Goal: Task Accomplishment & Management: Manage account settings

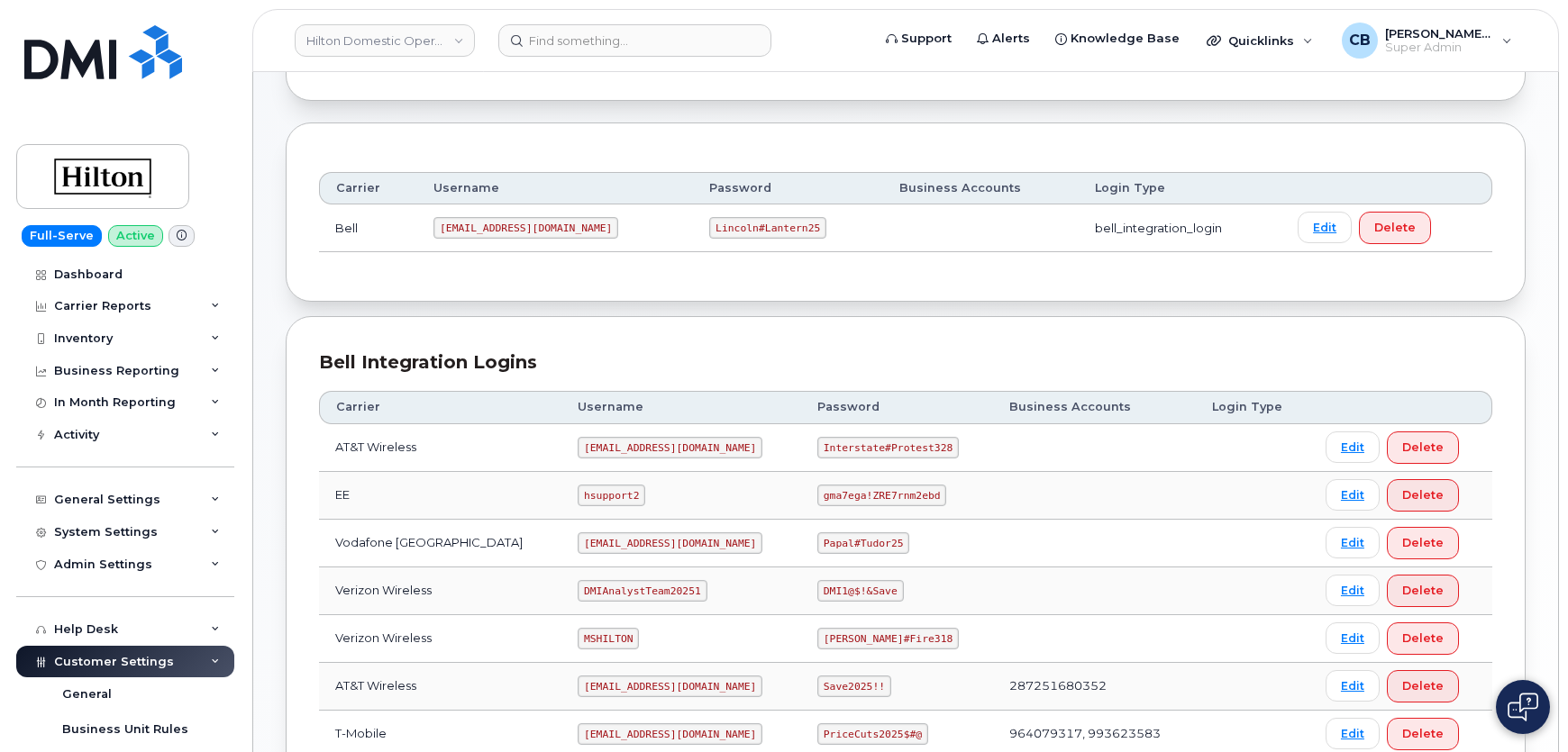
scroll to position [327, 0]
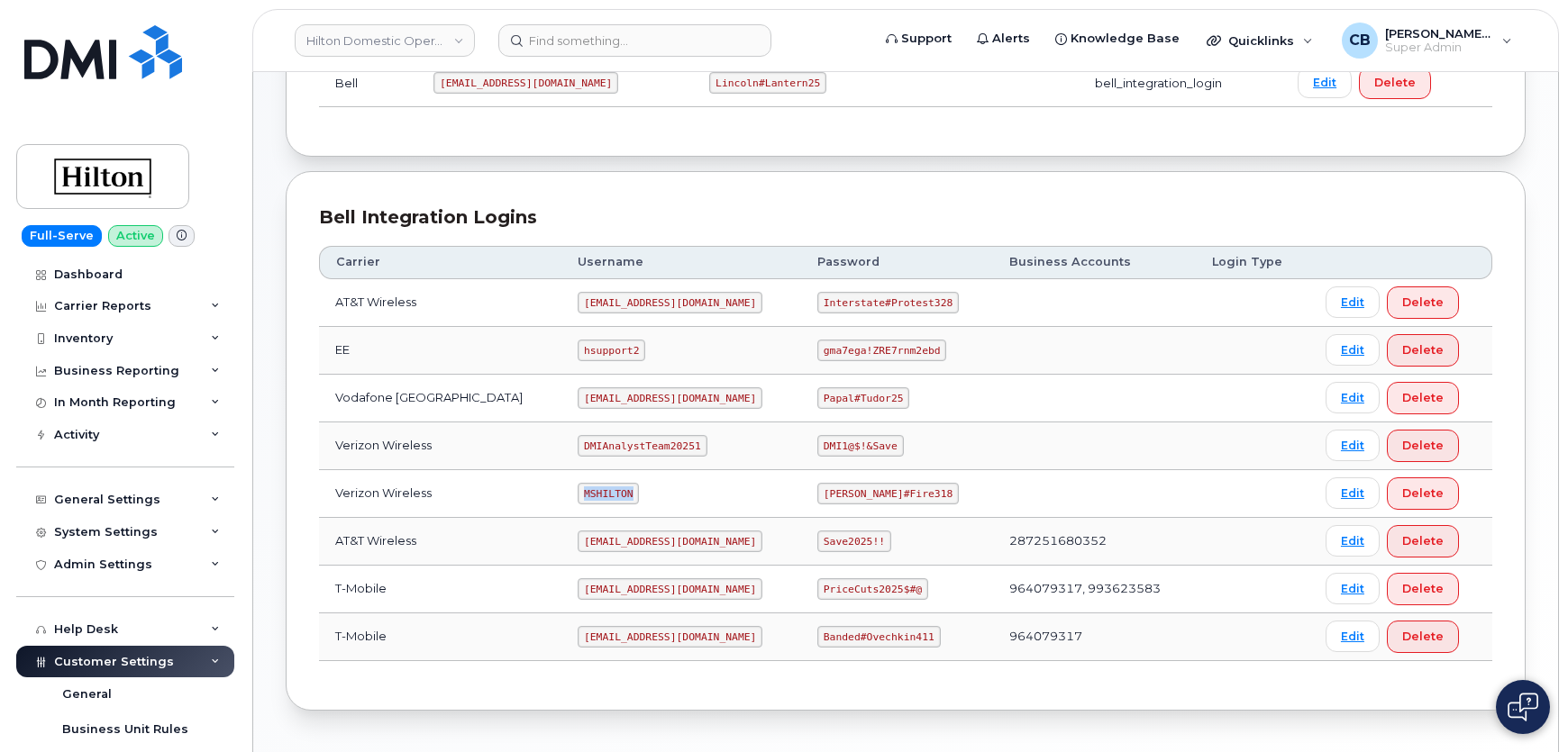
drag, startPoint x: 606, startPoint y: 490, endPoint x: 560, endPoint y: 490, distance: 46.0
click at [577, 490] on code "MSHILTON" at bounding box center [608, 493] width 61 height 22
copy code "MSHILTON"
drag, startPoint x: 885, startPoint y: 492, endPoint x: 808, endPoint y: 486, distance: 77.2
click at [817, 486] on code "Edward#Fire318" at bounding box center [888, 493] width 142 height 22
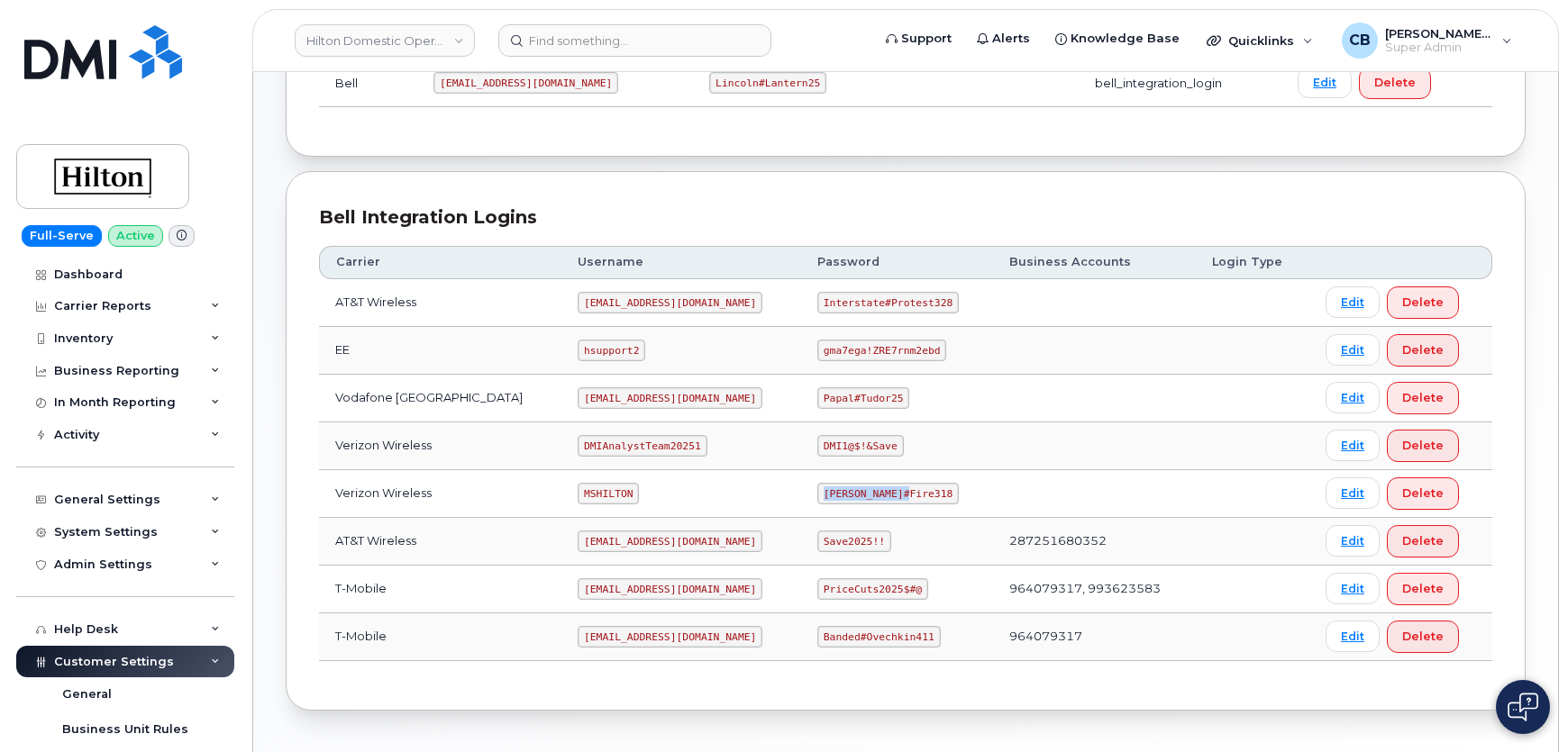
copy code "Edward#Fire318"
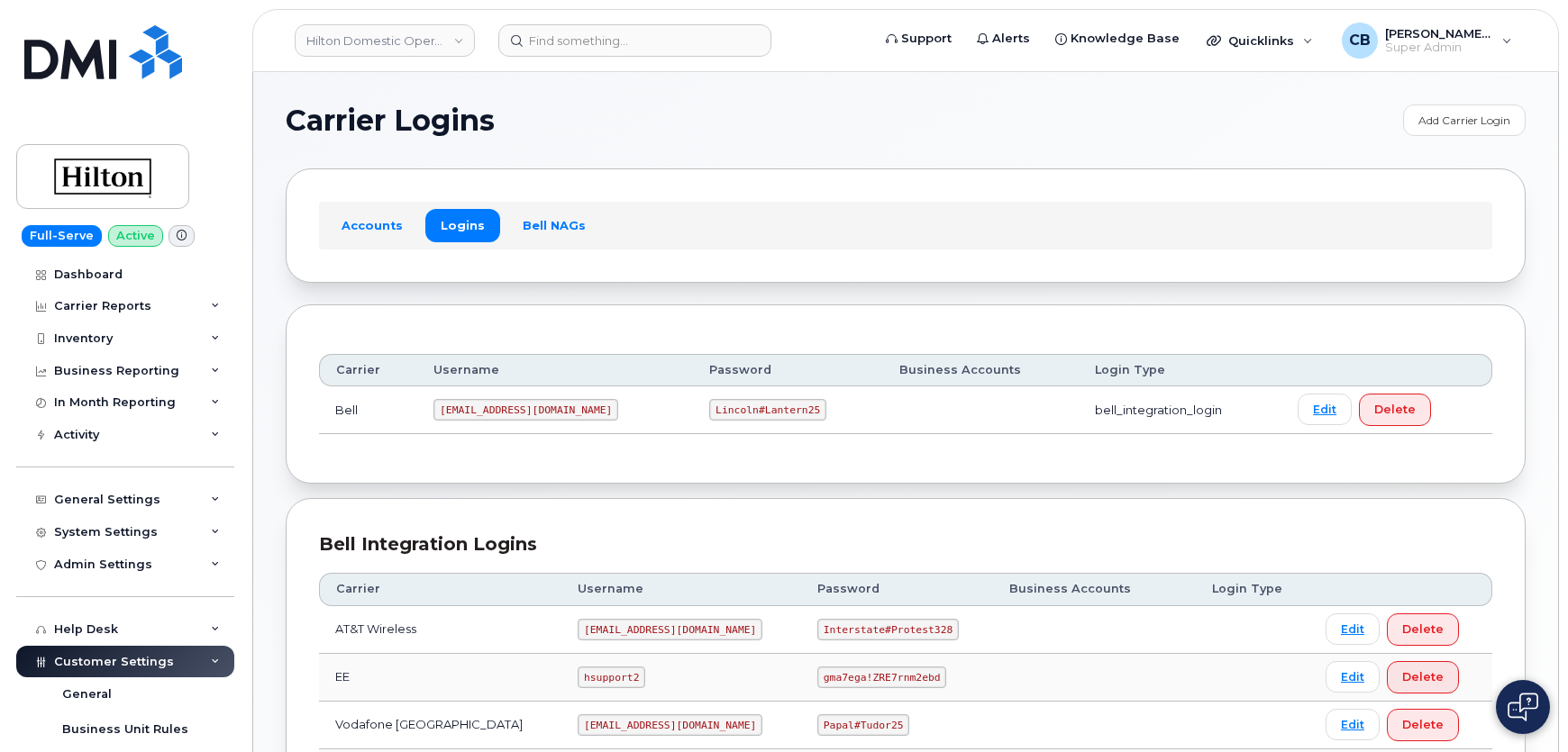
scroll to position [163, 0]
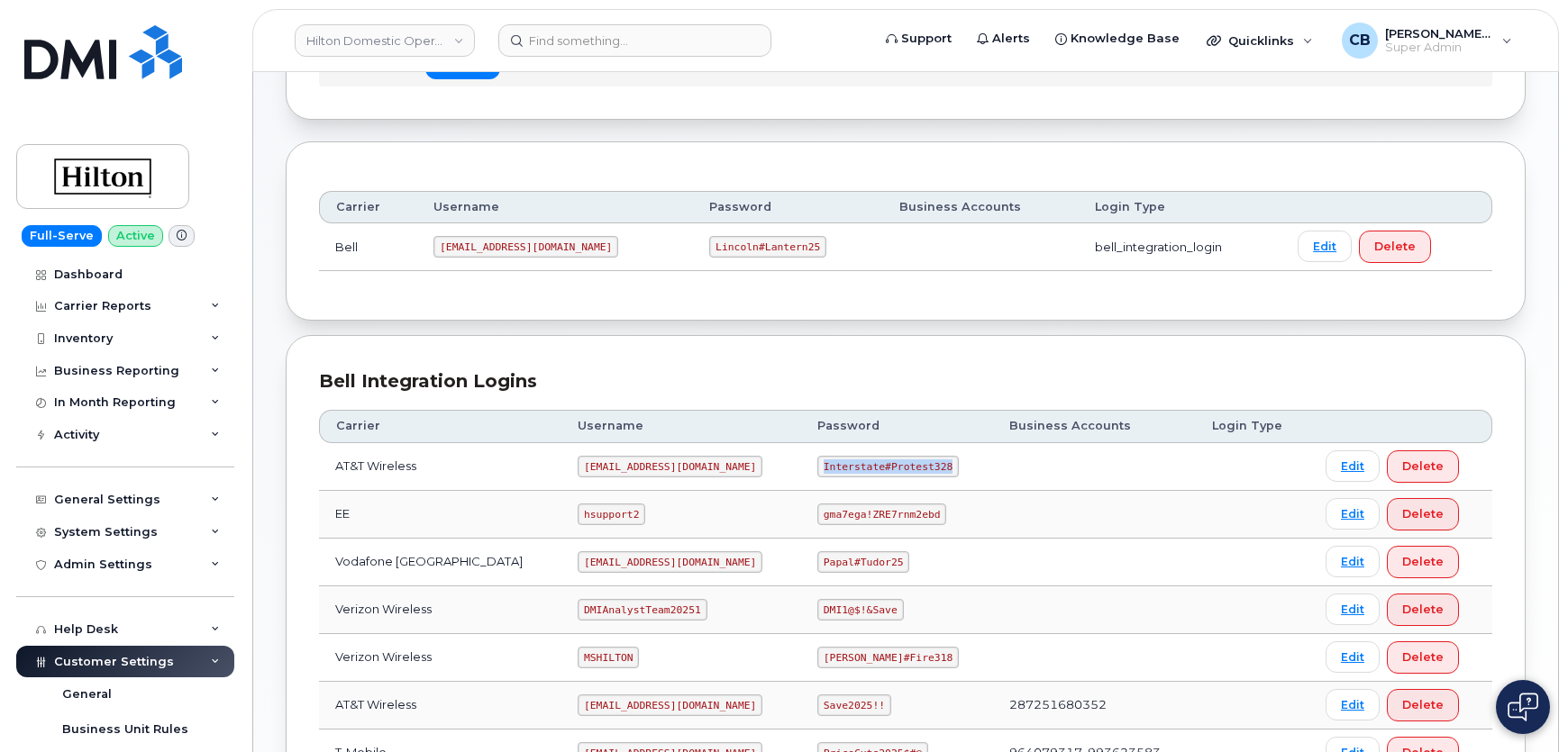
drag, startPoint x: 925, startPoint y: 460, endPoint x: 806, endPoint y: 454, distance: 119.2
click at [817, 455] on code "Interstate#Protest328" at bounding box center [888, 466] width 142 height 22
copy code "Interstate#Protest328"
click at [638, 463] on code "[EMAIL_ADDRESS][DOMAIN_NAME]" at bounding box center [669, 466] width 185 height 22
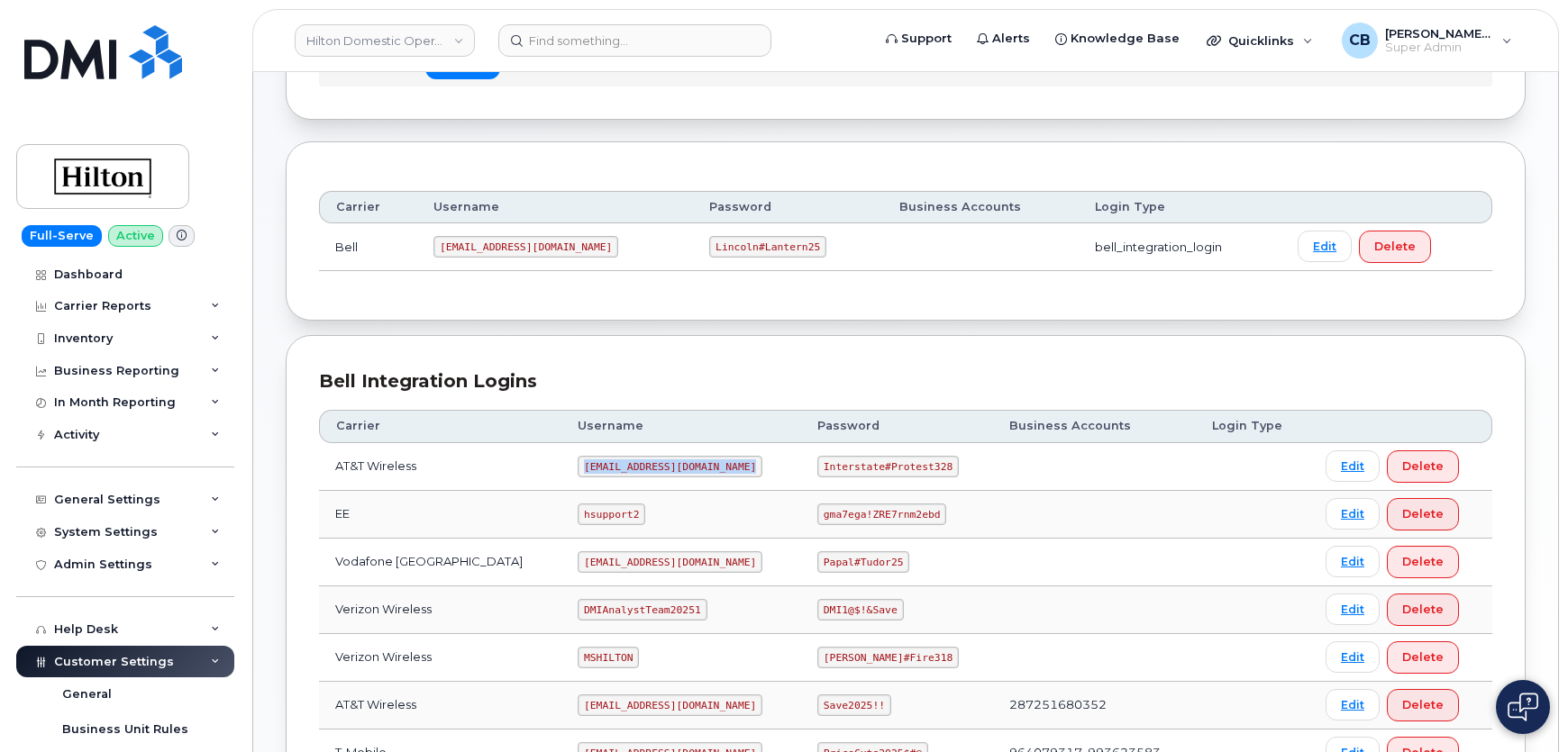
click at [638, 463] on code "ms-hilton@dminc.com" at bounding box center [669, 466] width 185 height 22
copy code "ms-hilton@dminc.com"
click at [575, 40] on input at bounding box center [634, 41] width 273 height 32
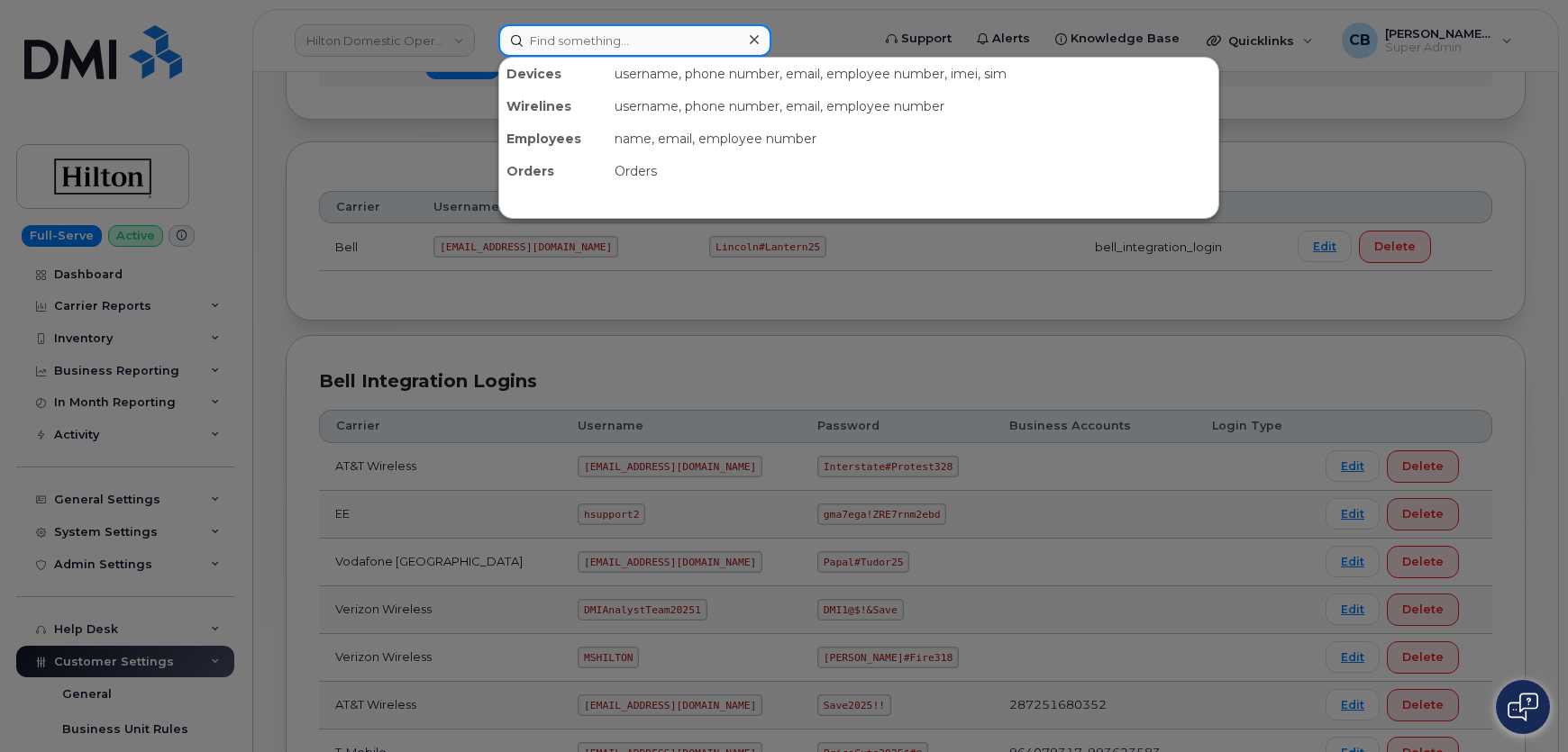
paste input "9492343200"
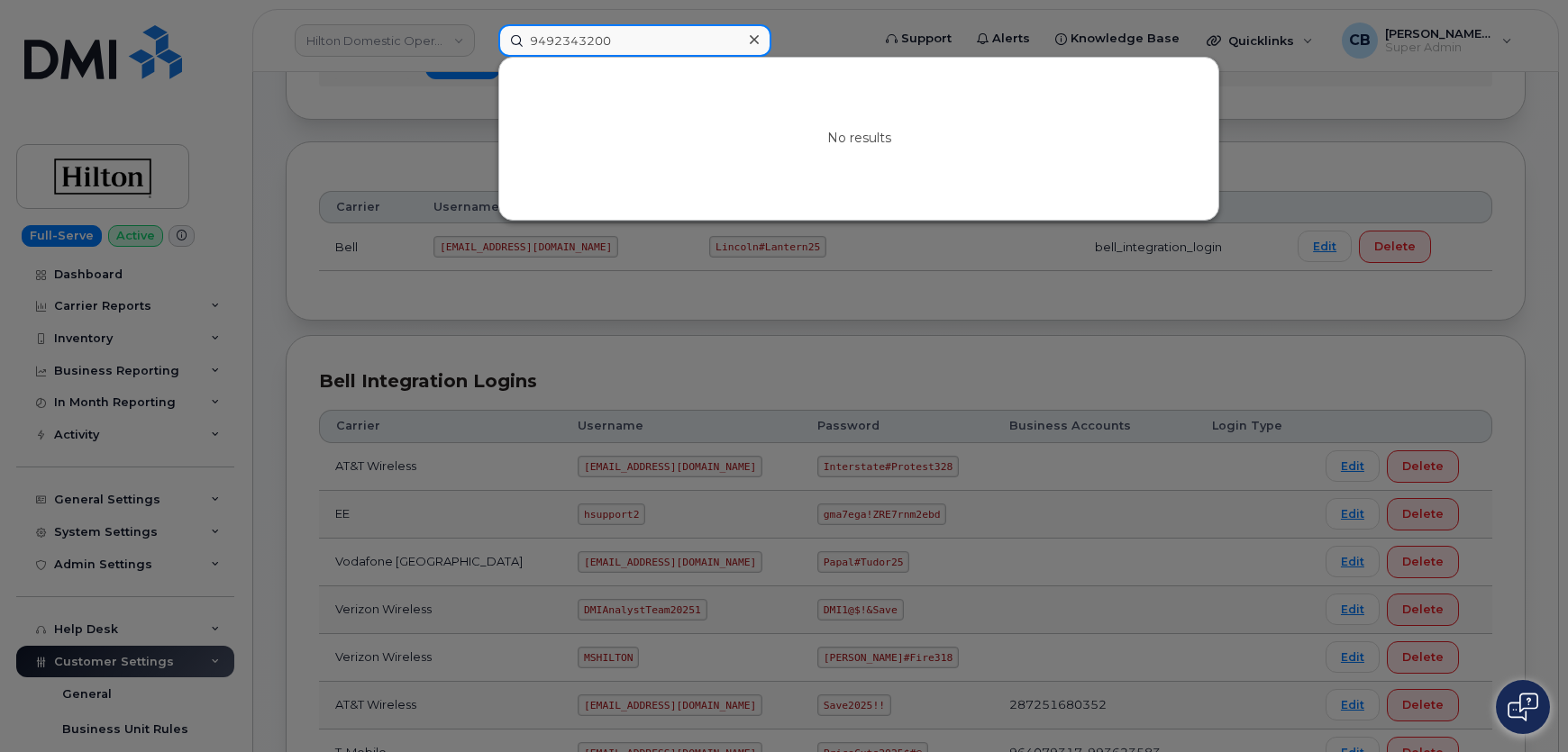
click at [642, 42] on input "9492343200" at bounding box center [634, 41] width 273 height 32
click at [540, 46] on input "9492343200" at bounding box center [634, 41] width 273 height 32
paste input "4490381"
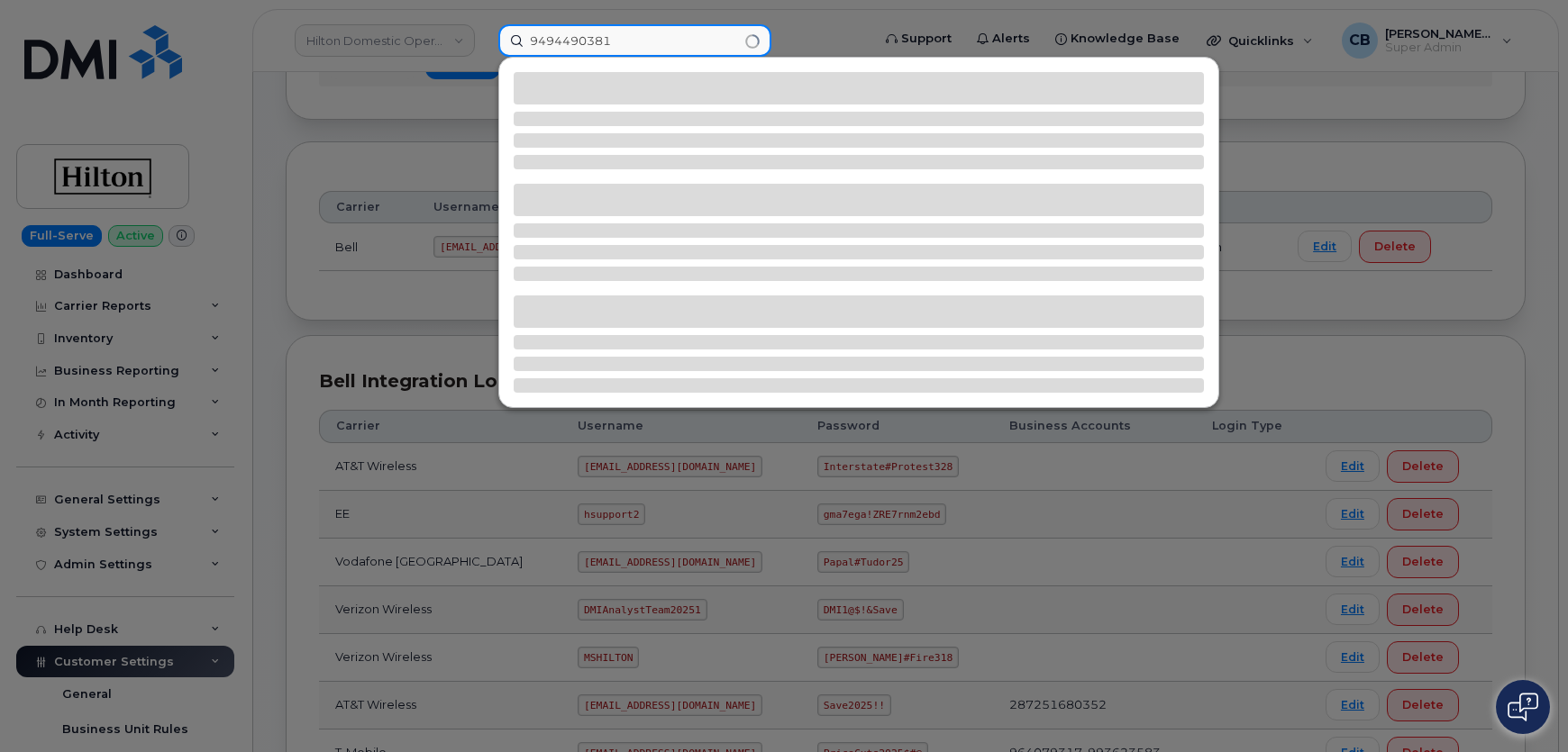
type input "9494490381"
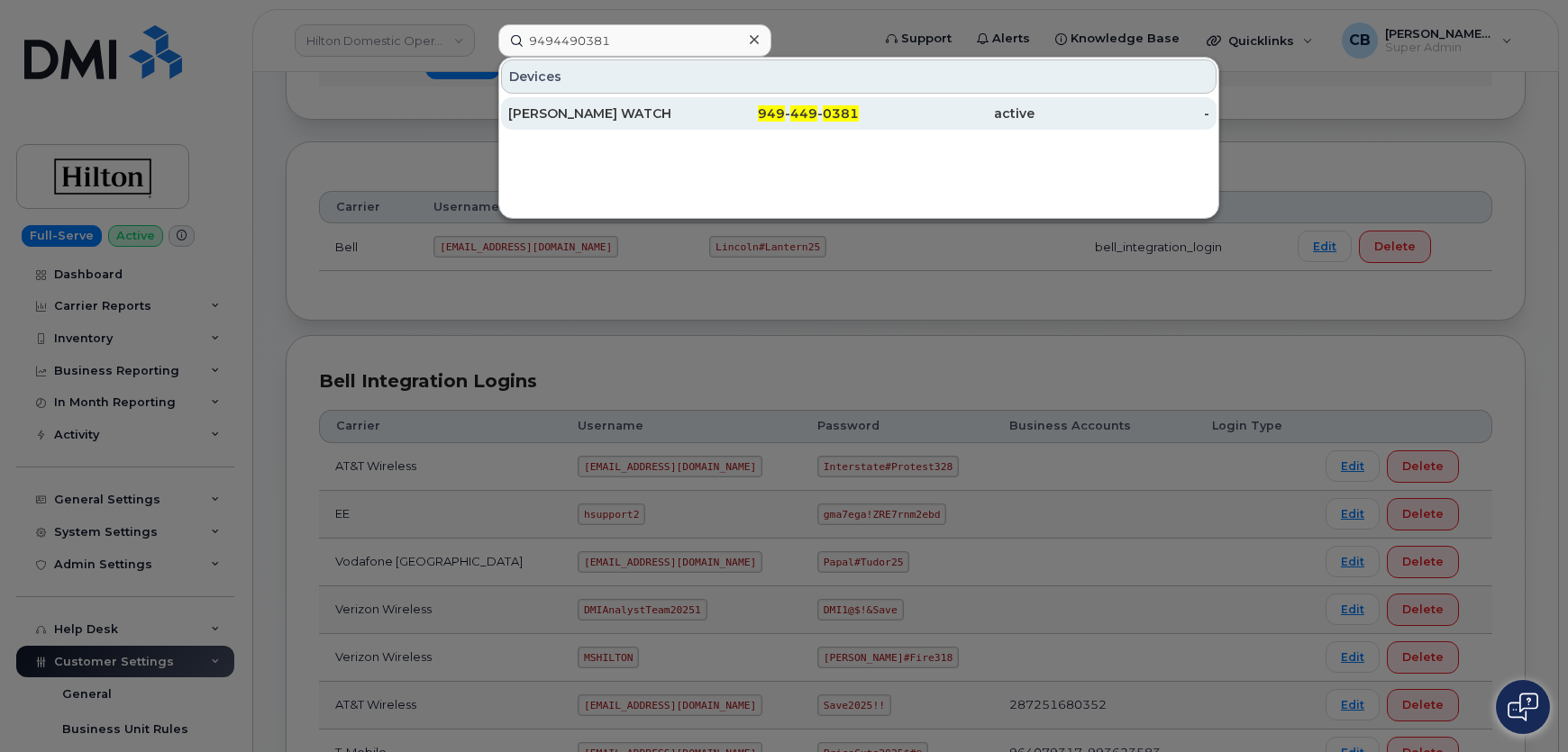
click at [561, 107] on div "[PERSON_NAME] WATCH" at bounding box center [595, 114] width 176 height 18
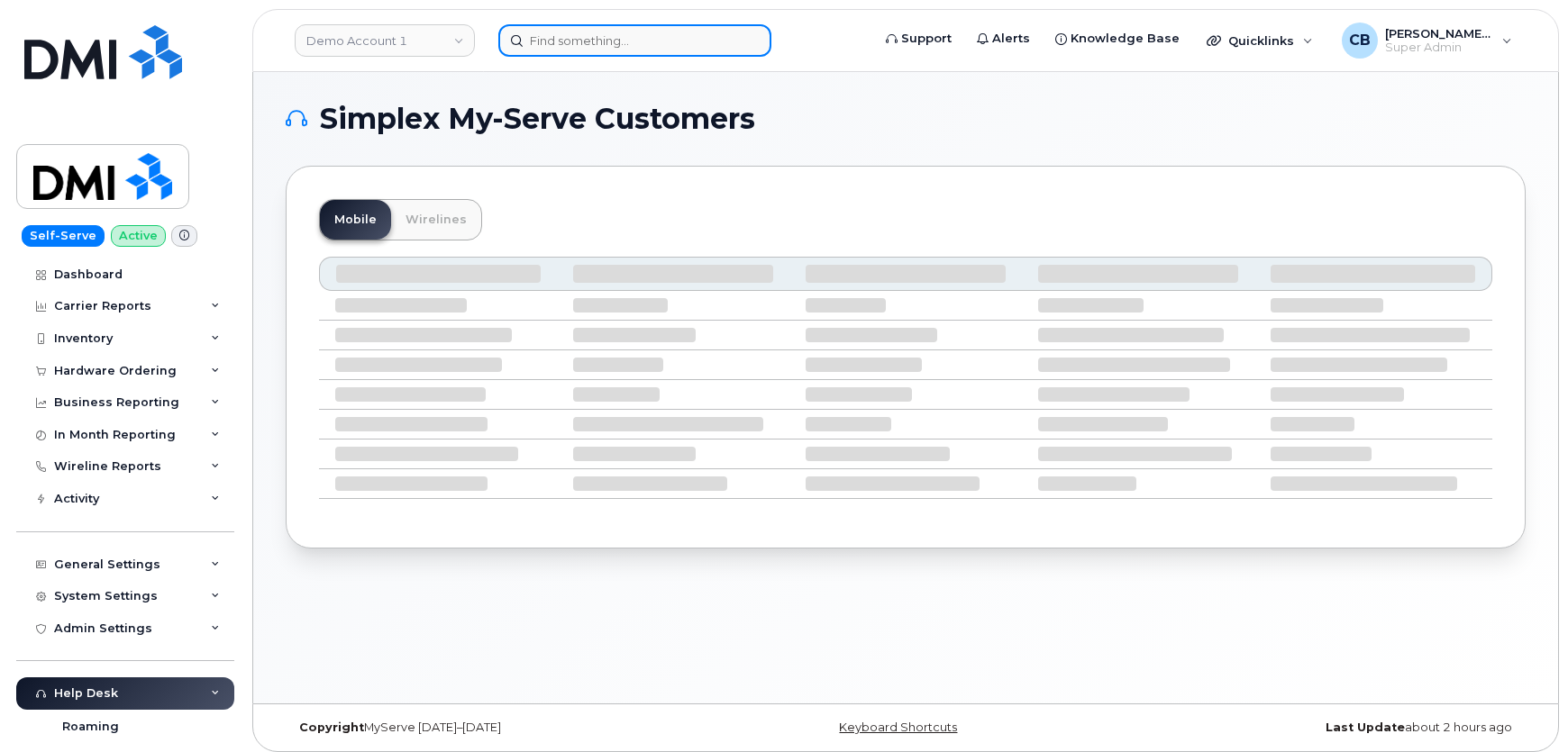
click at [531, 49] on input at bounding box center [634, 41] width 273 height 32
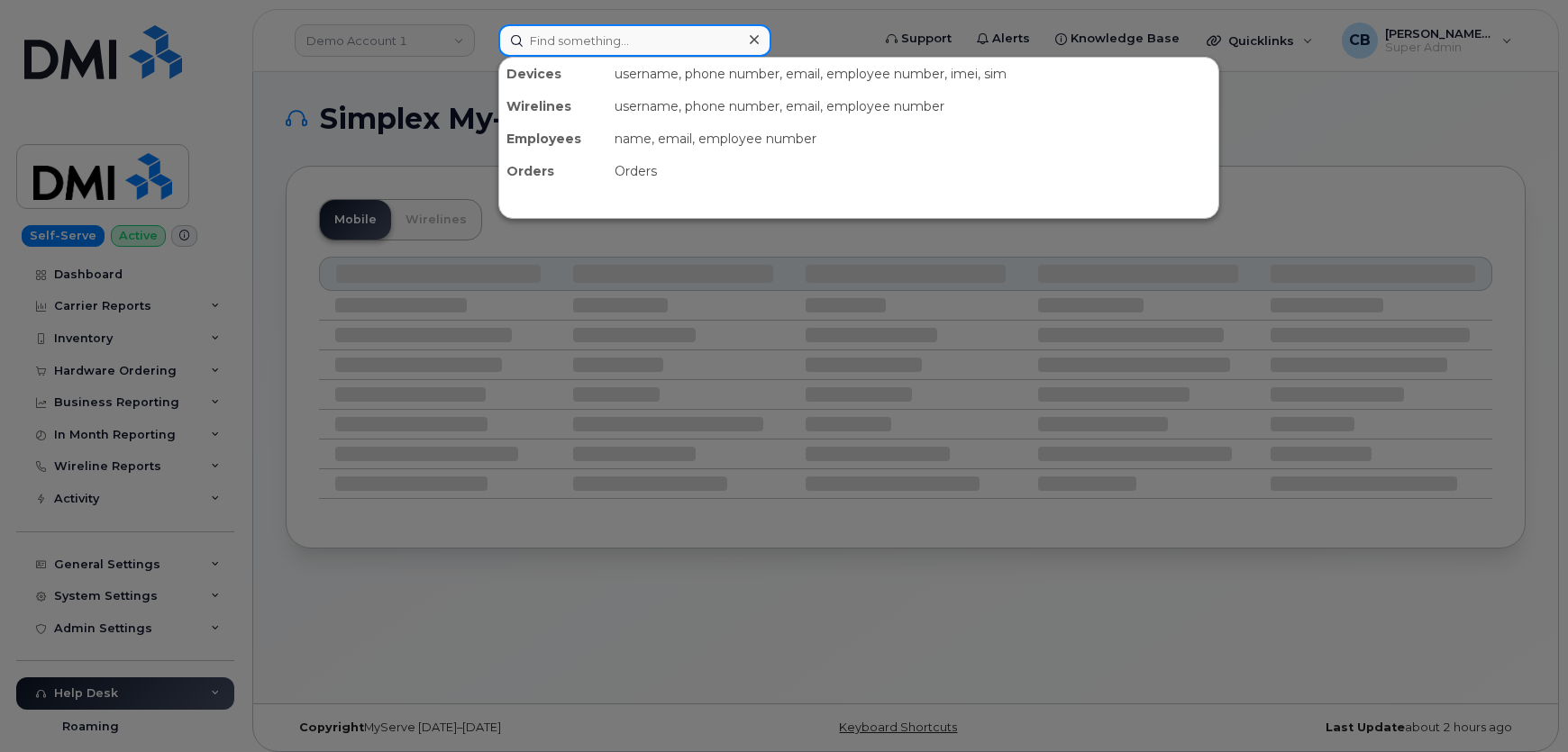
paste input ":2146039997"
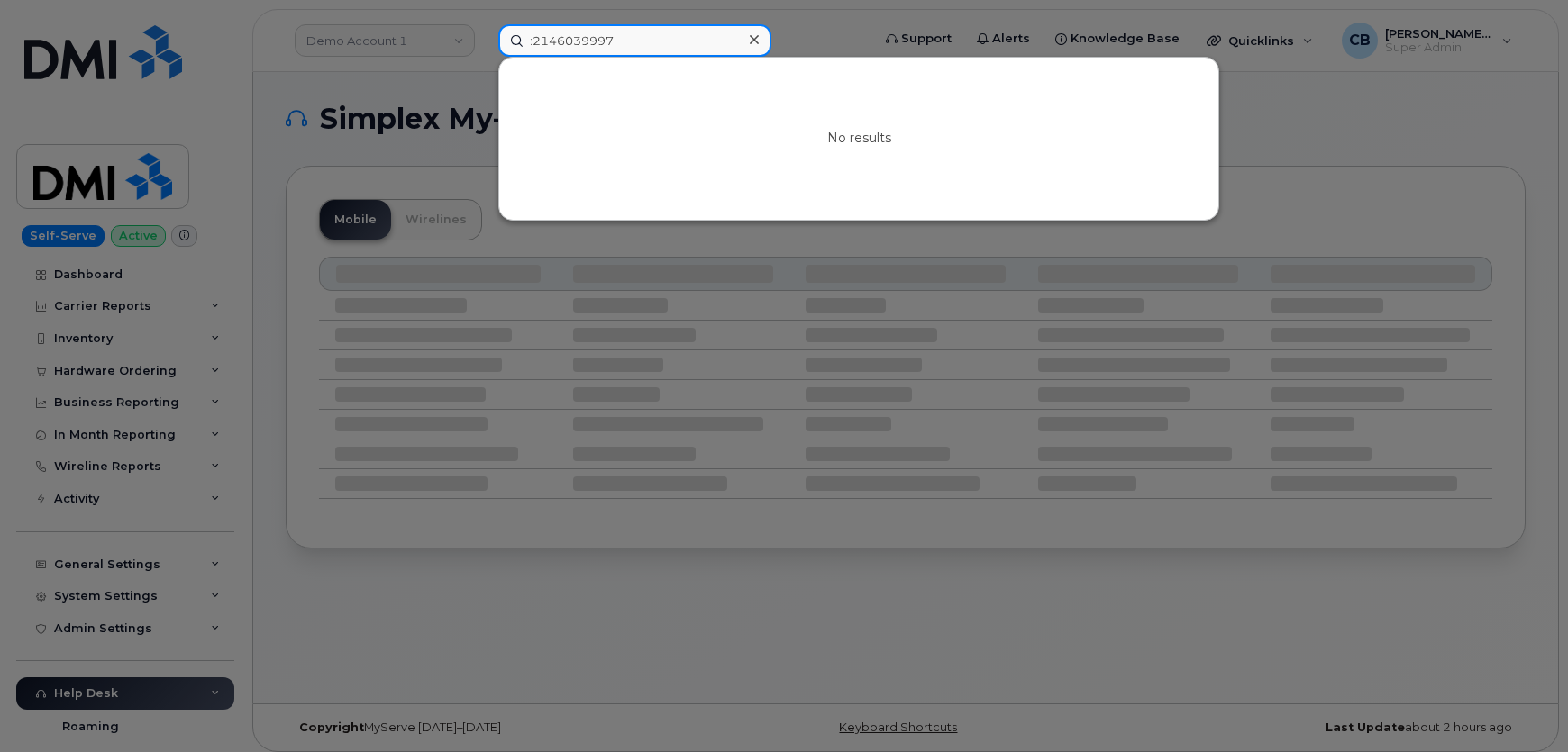
click at [531, 29] on input ":2146039997" at bounding box center [634, 41] width 273 height 32
type input "2146039997"
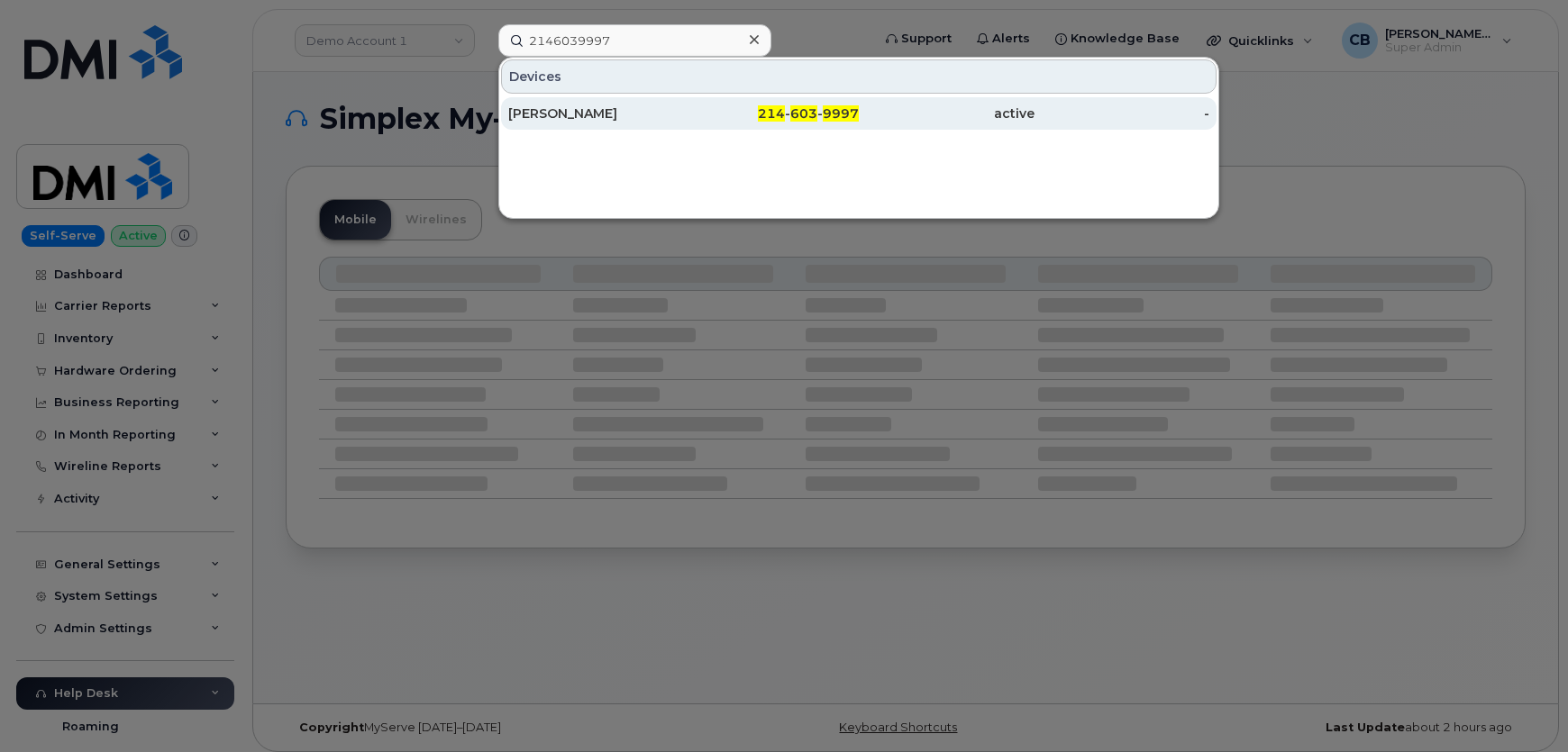
click at [610, 110] on div "KRISTIN BOLTON" at bounding box center [595, 114] width 176 height 18
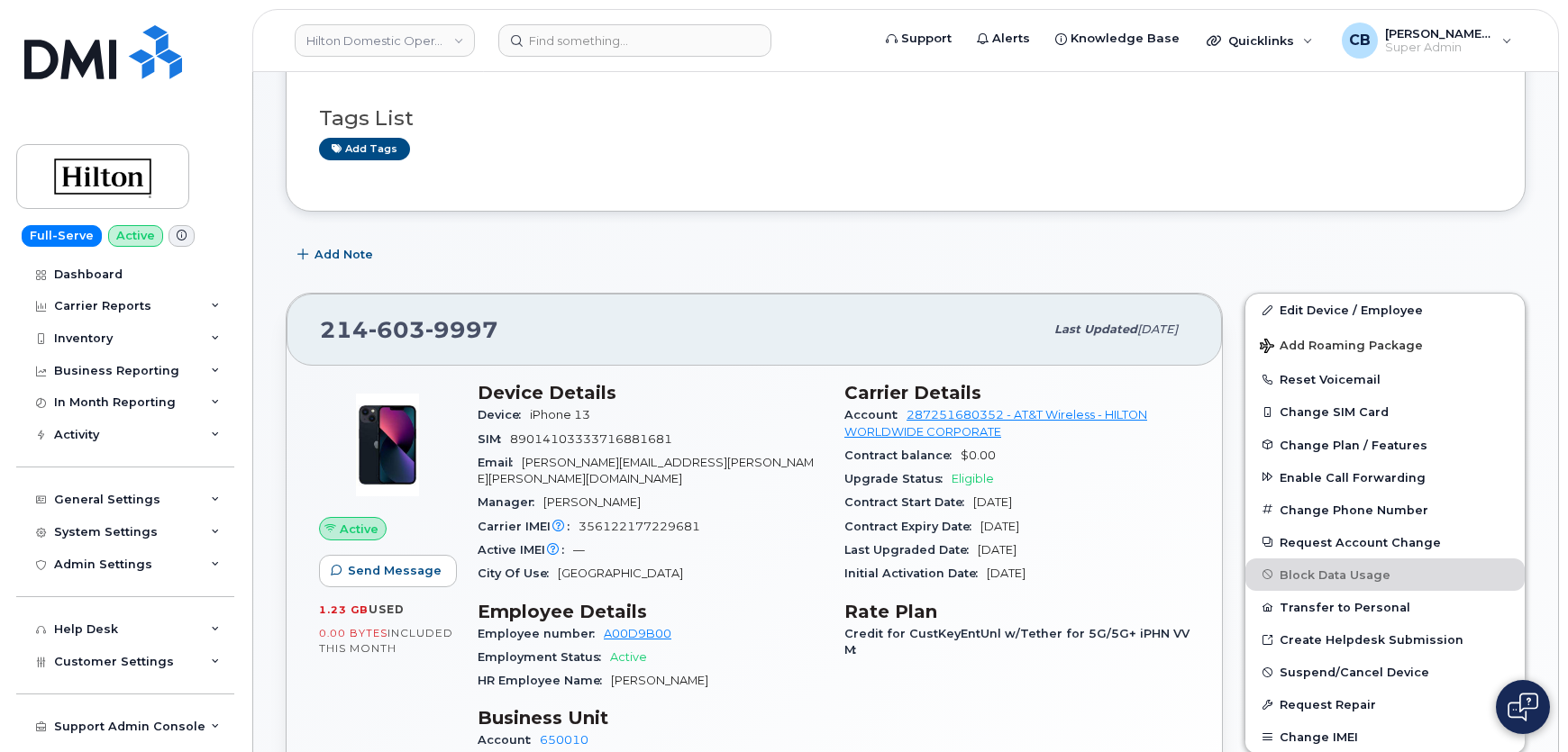
scroll to position [163, 0]
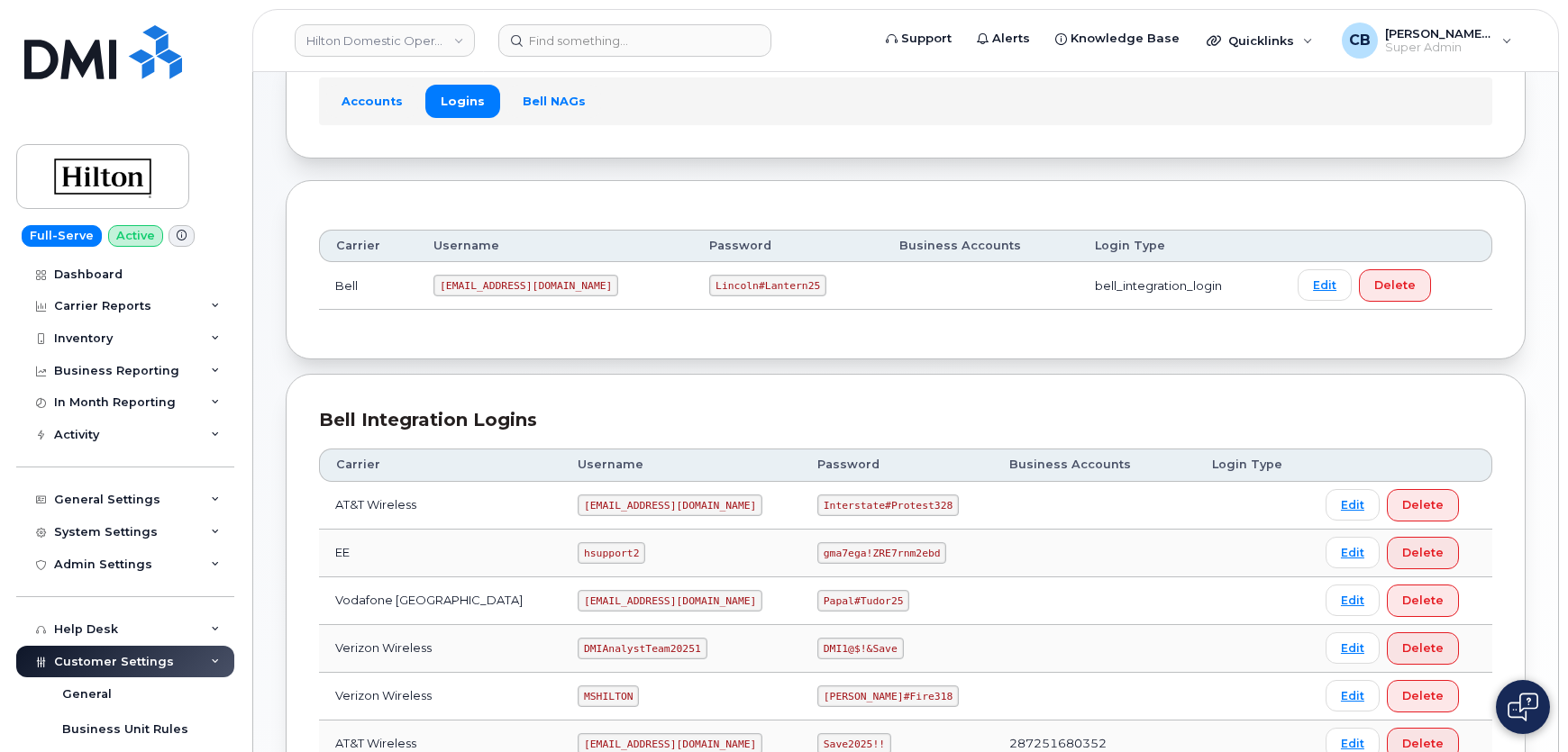
scroll to position [163, 0]
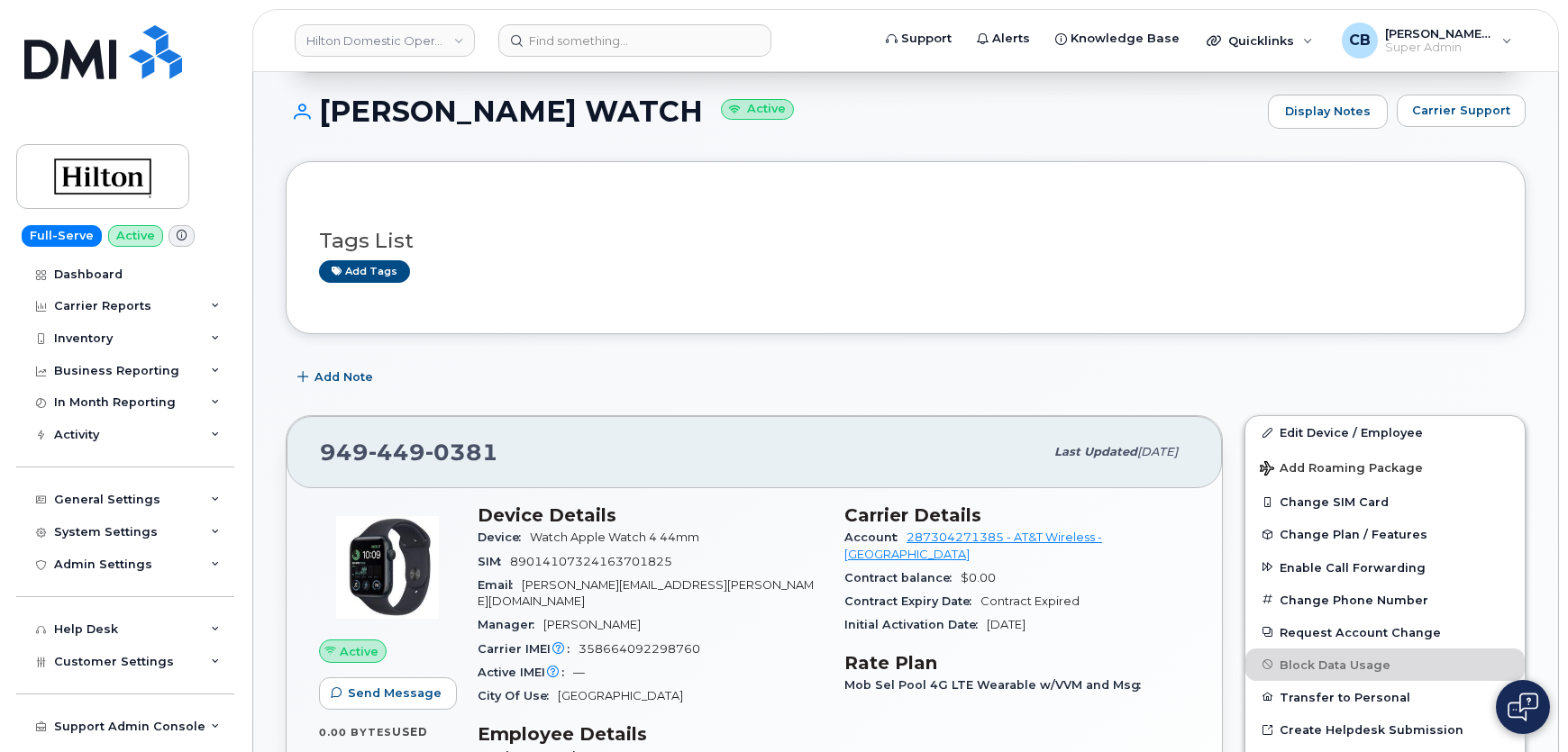
scroll to position [327, 0]
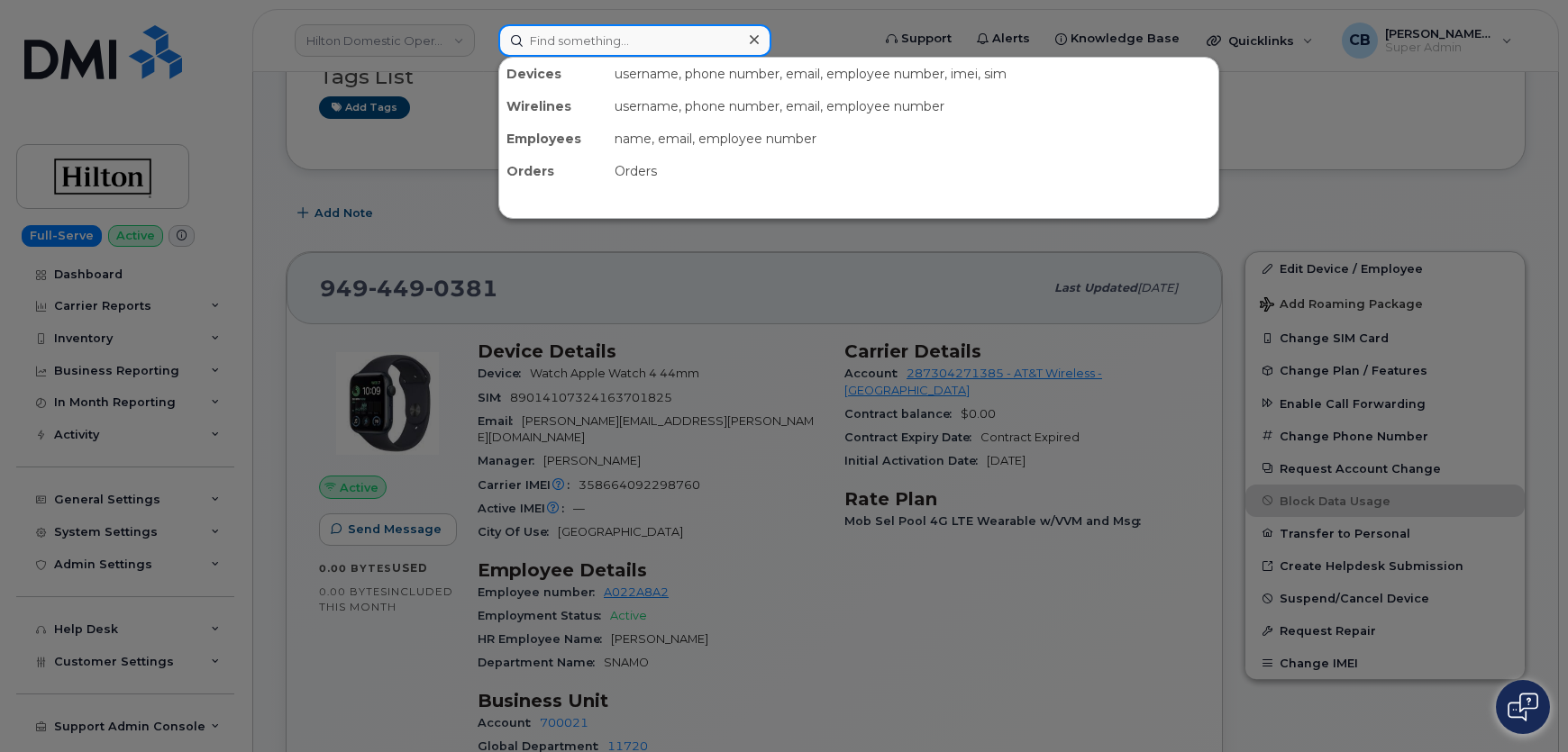
click at [530, 42] on input at bounding box center [634, 41] width 273 height 32
paste input "571.564.0175"
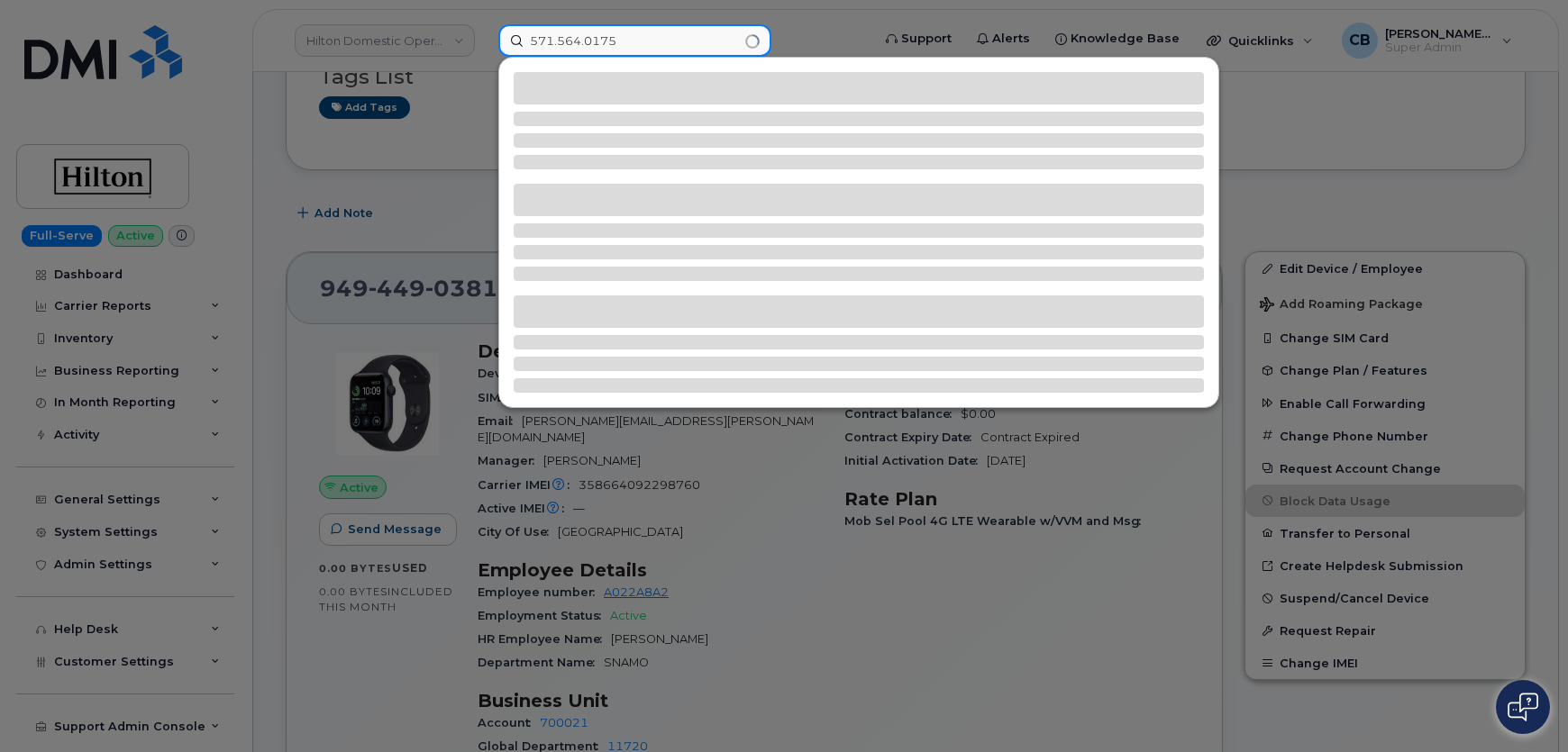
type input "571.564.0175"
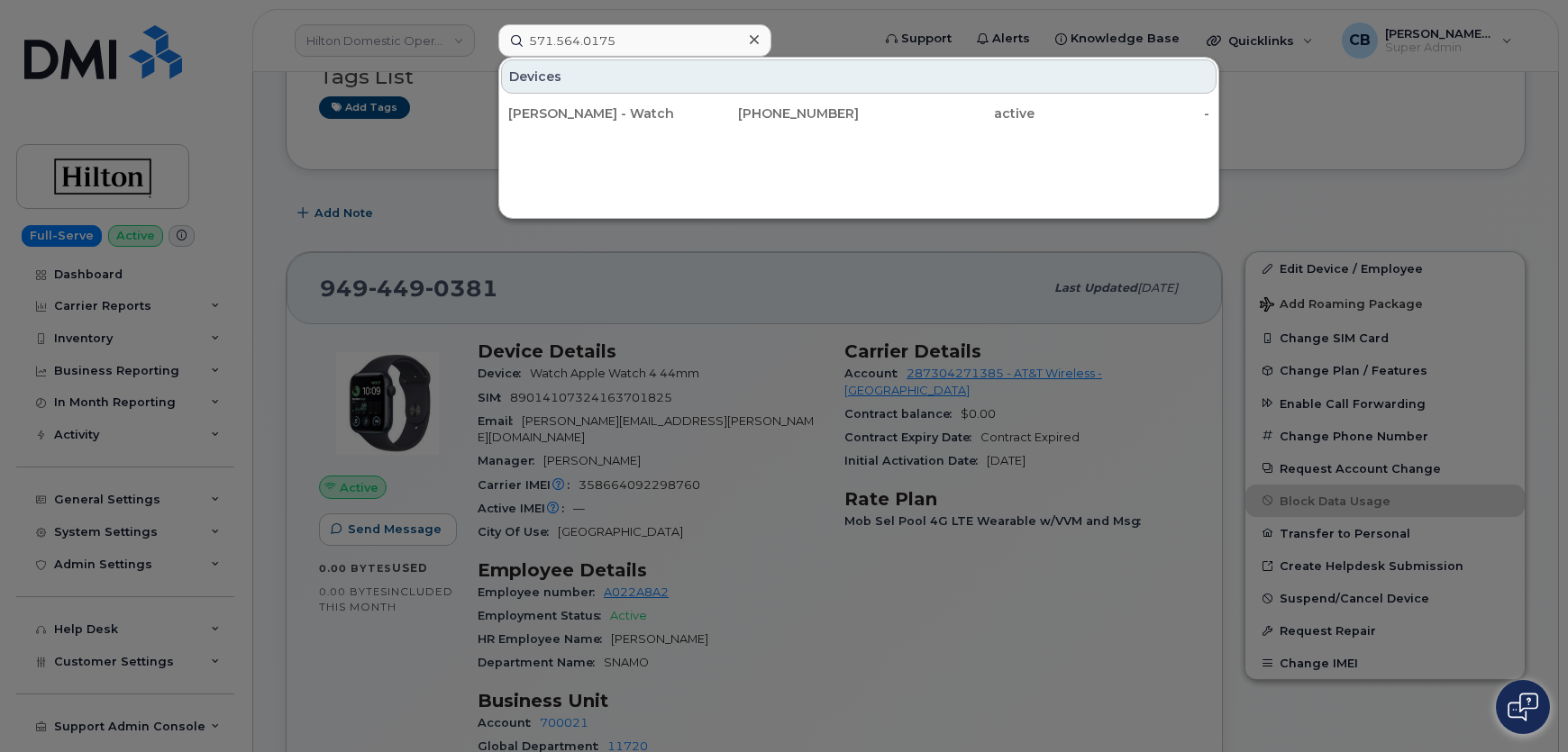
click at [426, 230] on div at bounding box center [784, 376] width 1568 height 752
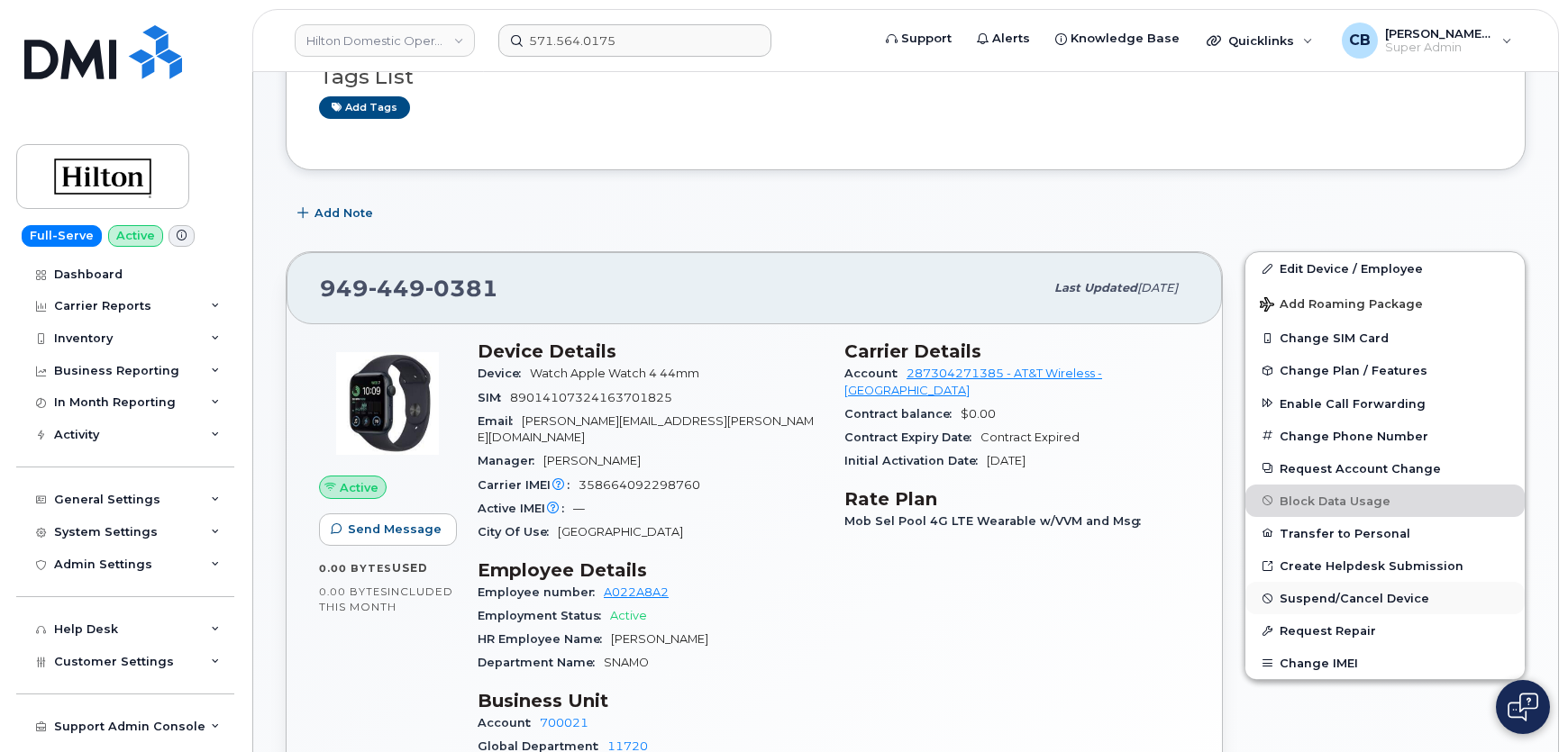
click at [1297, 597] on span "Suspend/Cancel Device" at bounding box center [1355, 598] width 150 height 14
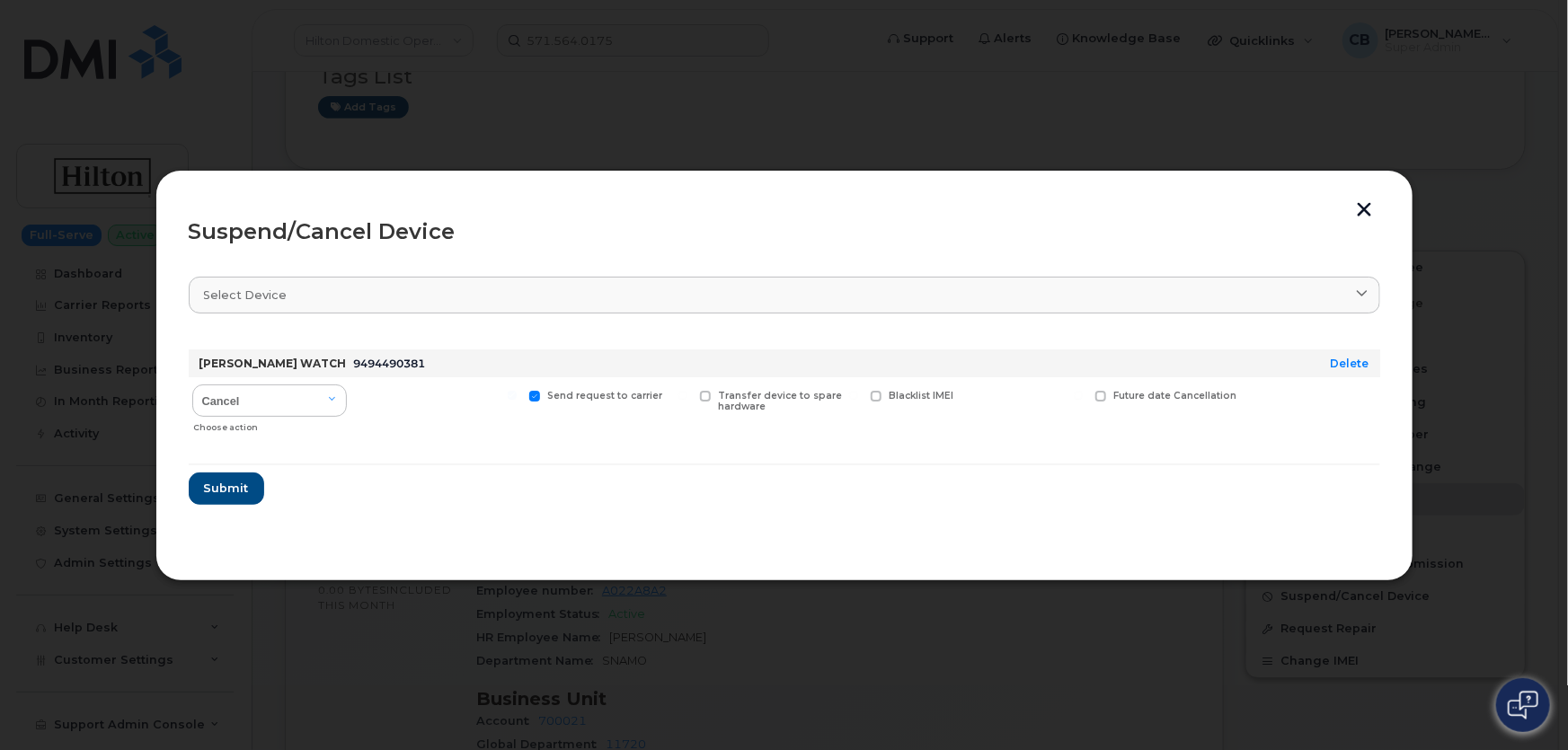
click at [535, 393] on span at bounding box center [534, 397] width 12 height 12
click at [516, 393] on input "Send request to carrier" at bounding box center [512, 396] width 9 height 9
checkbox input "false"
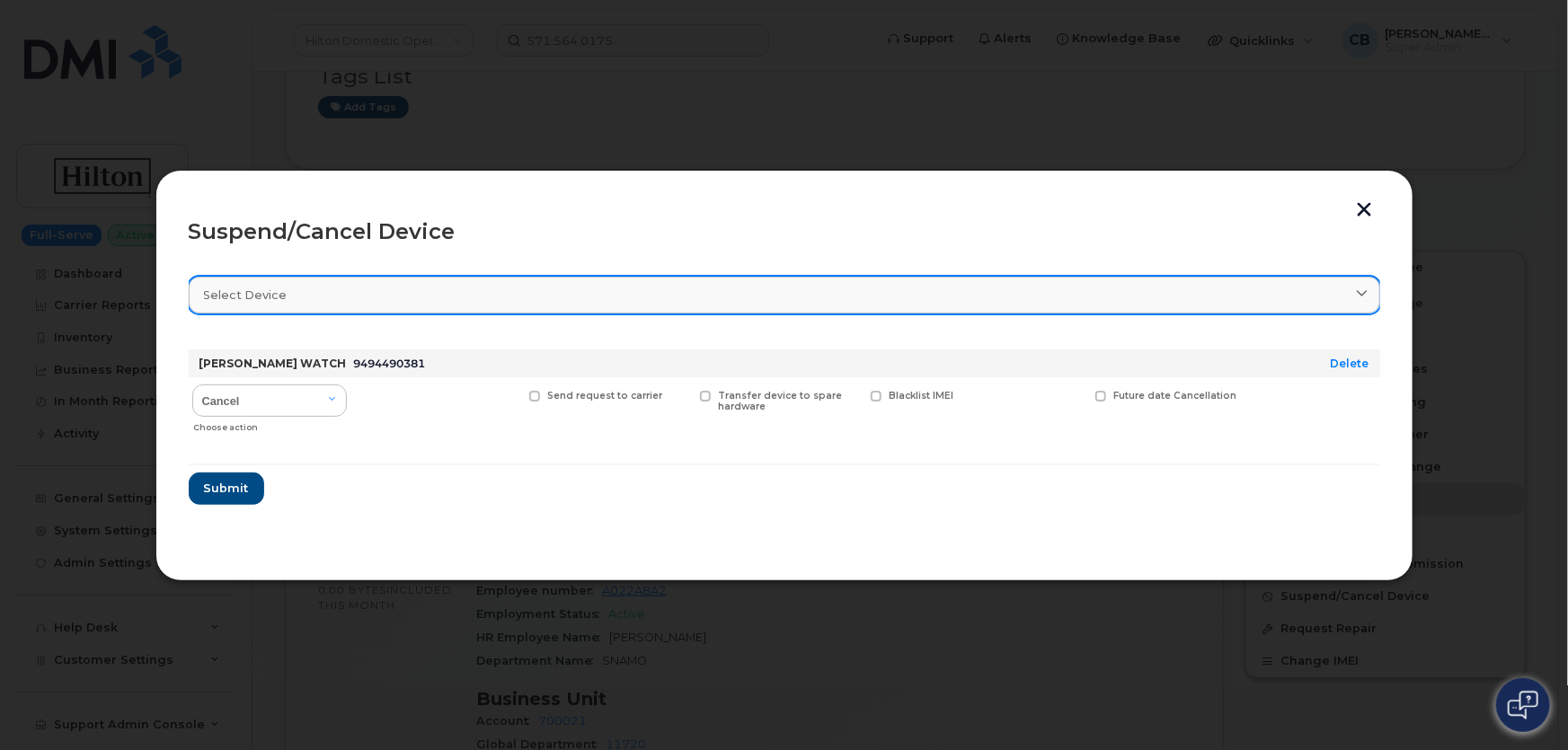
click at [797, 307] on link "Select device" at bounding box center [784, 295] width 1192 height 37
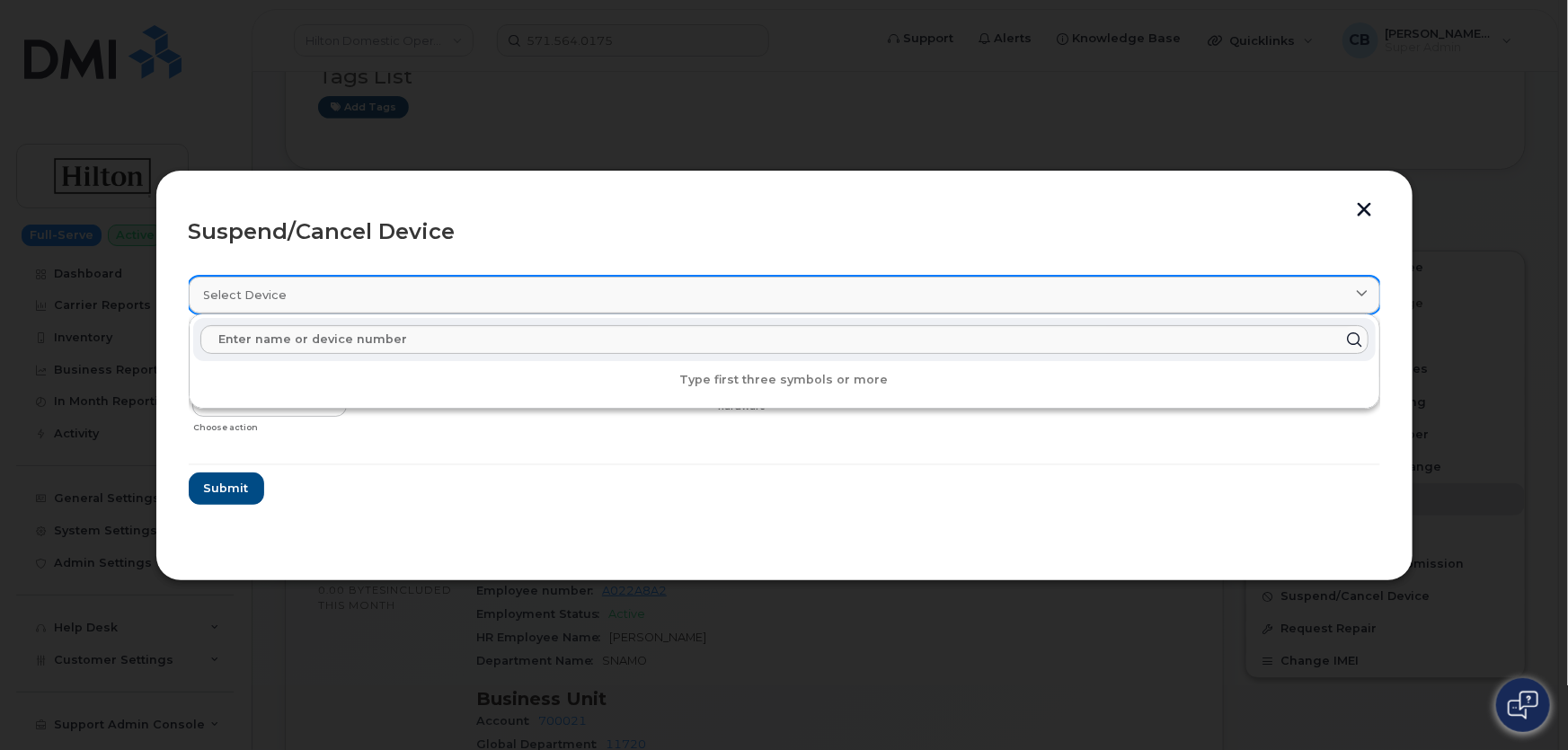
click at [797, 307] on link "Select device" at bounding box center [784, 295] width 1192 height 37
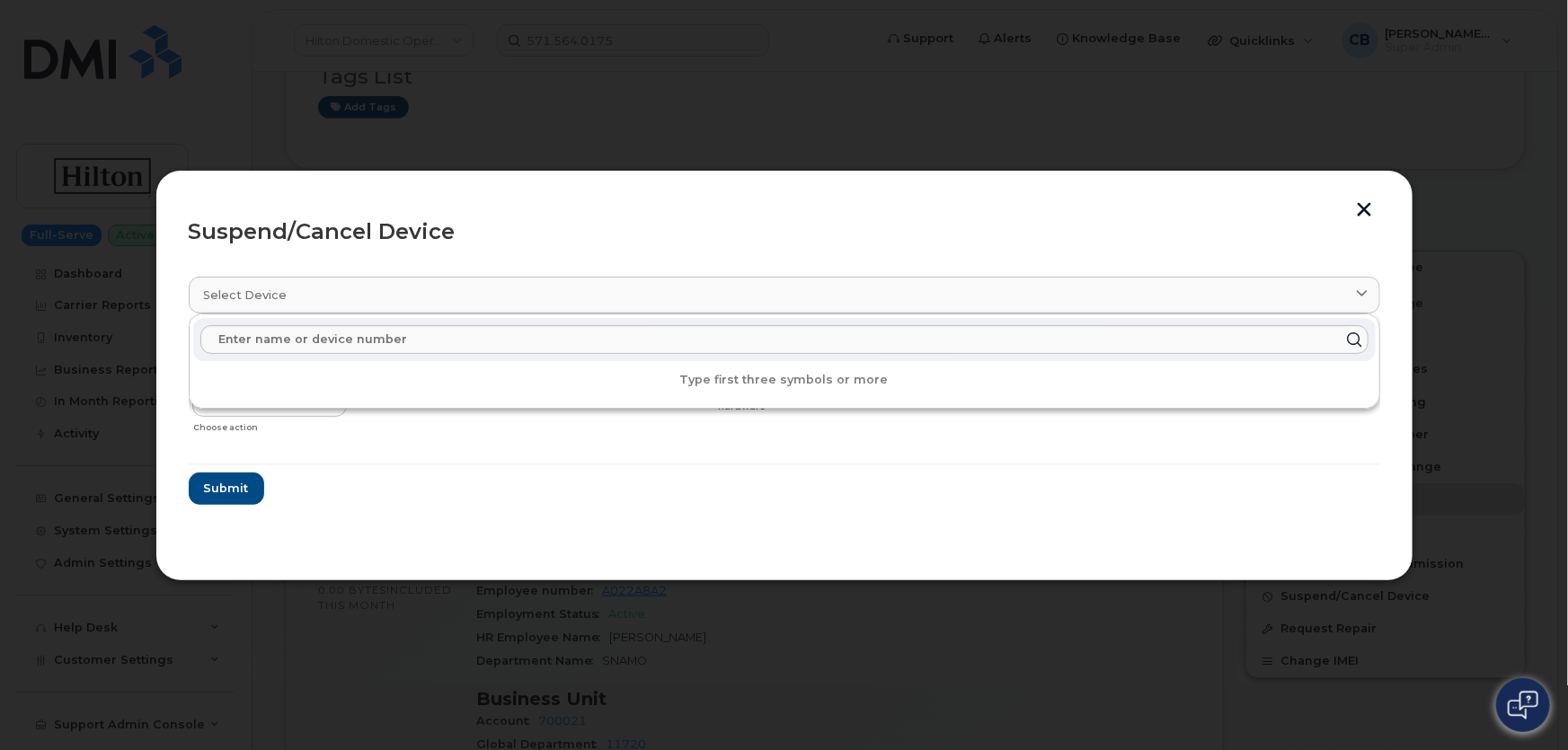
click at [695, 492] on form "MUSTAFA SUER WATCH 9494490381 Delete Cancel Suspend - Reduced Rate Suspend - Fu…" at bounding box center [784, 420] width 1192 height 170
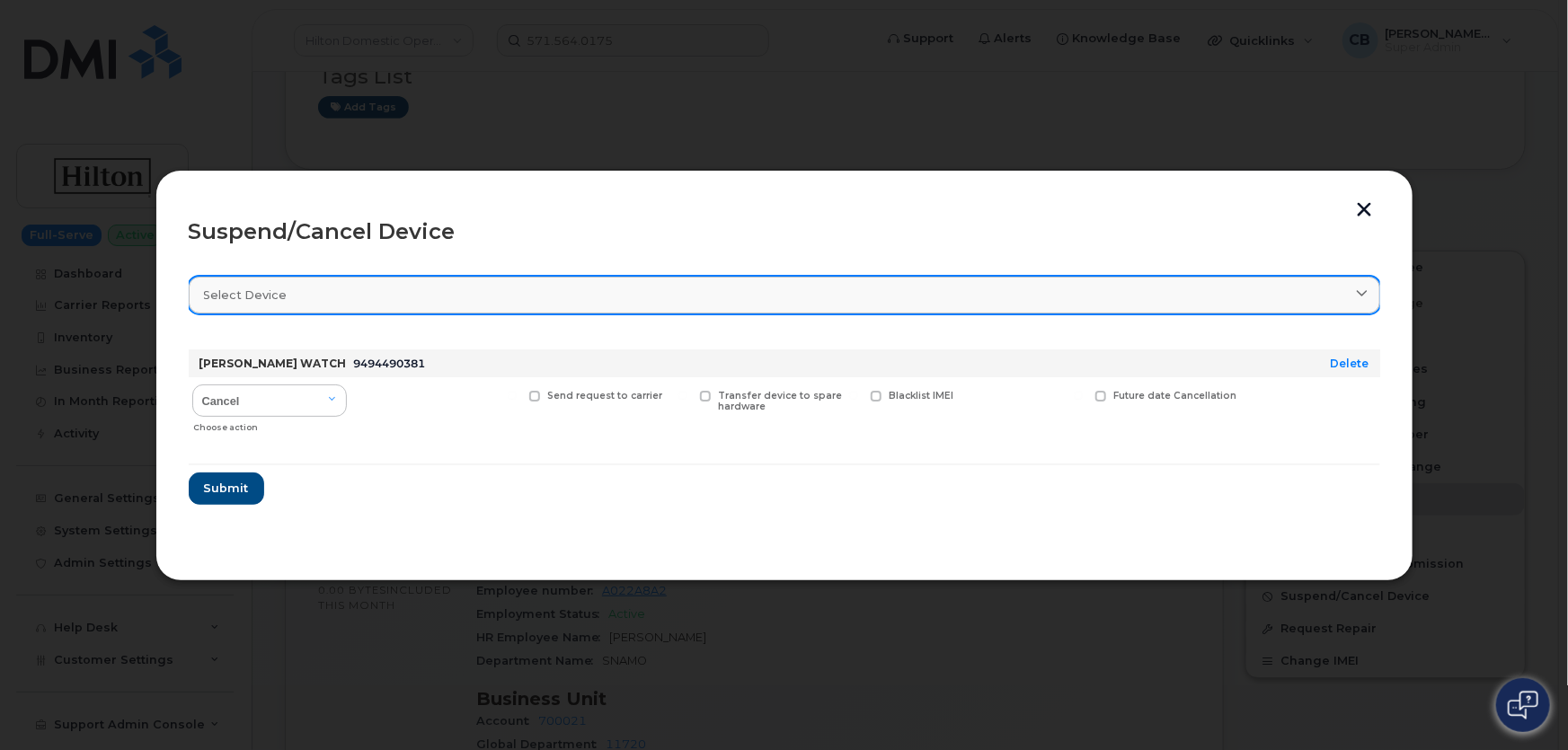
click at [565, 305] on link "Select device" at bounding box center [784, 295] width 1192 height 37
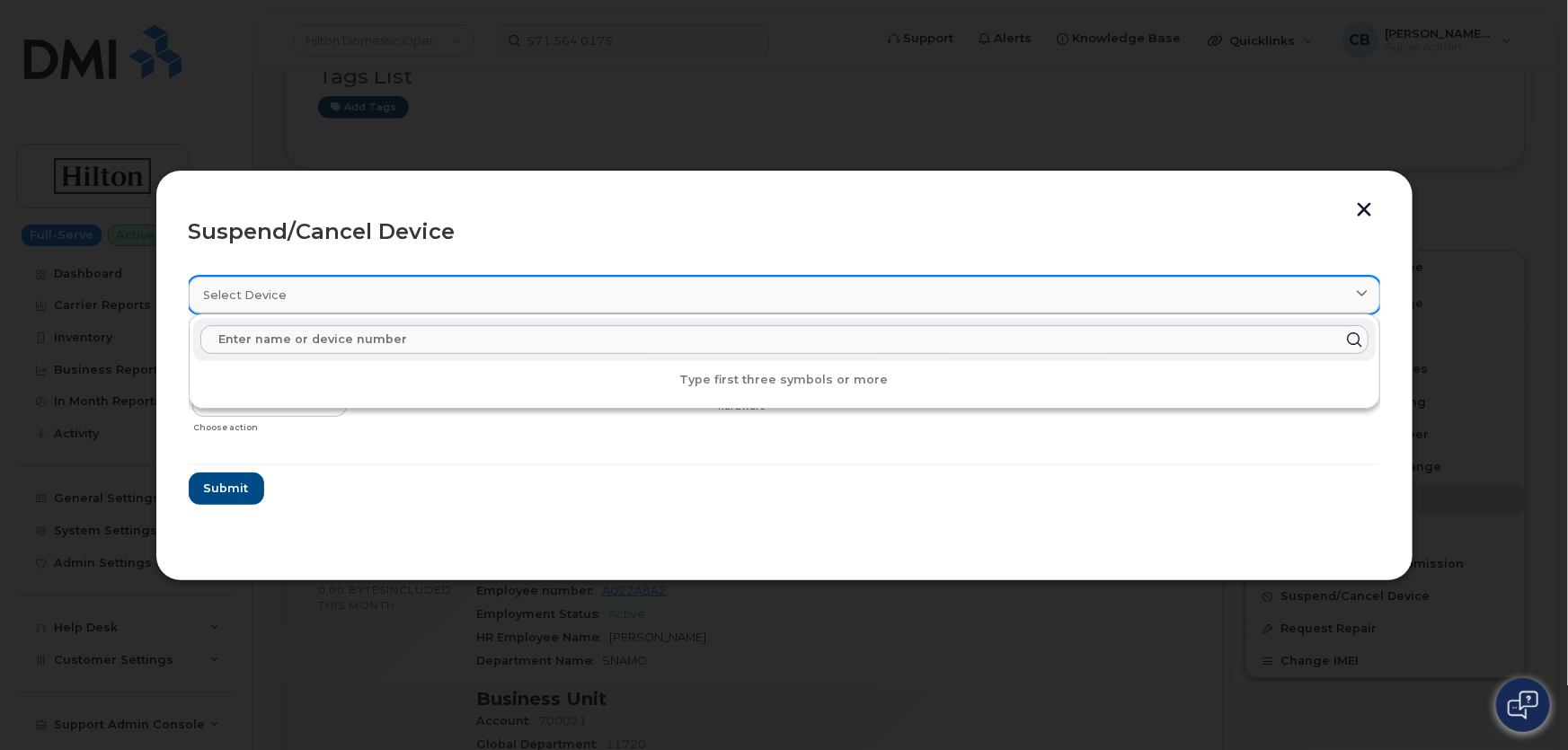
click at [565, 305] on link "Select device" at bounding box center [784, 295] width 1192 height 37
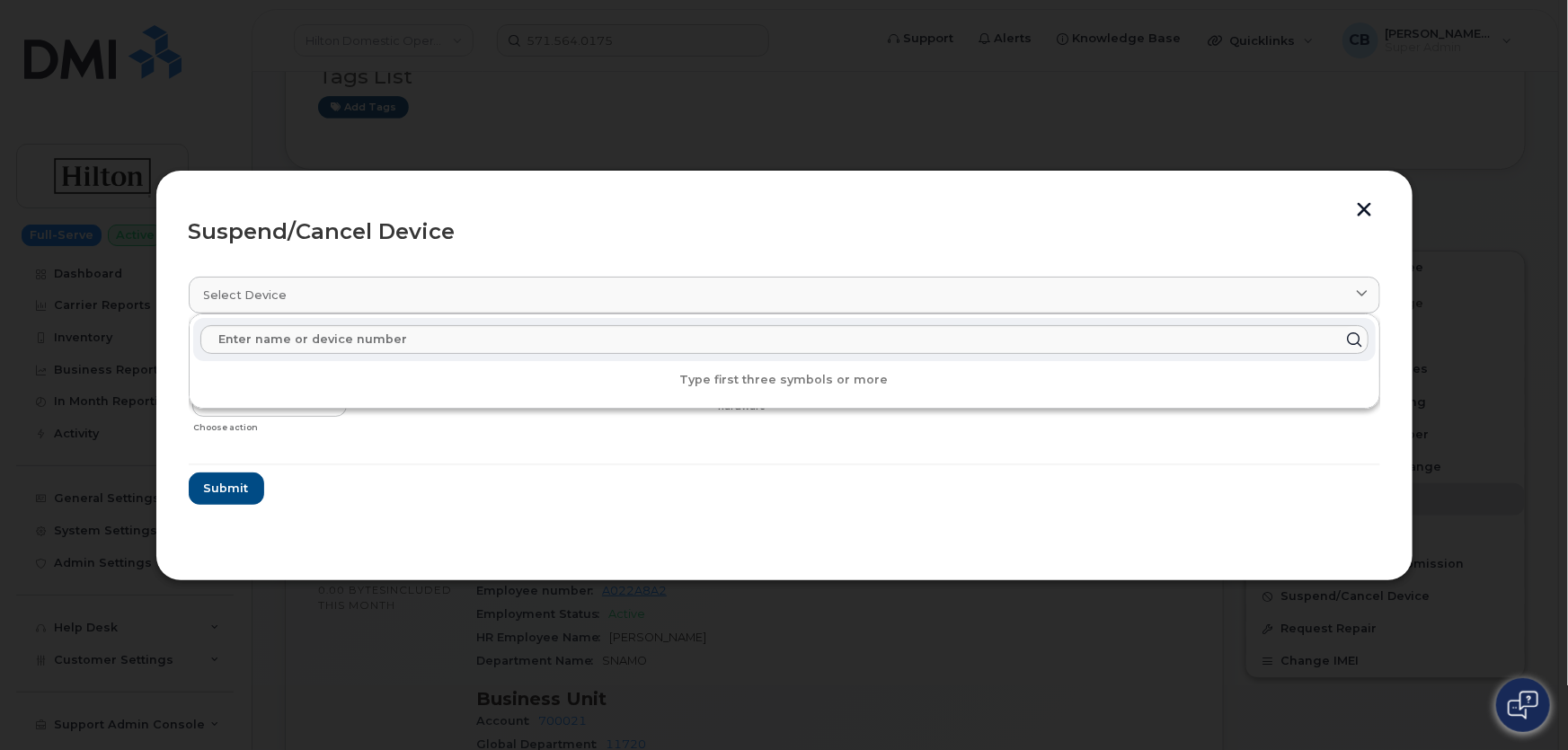
click at [504, 485] on form "MUSTAFA SUER WATCH 9494490381 Delete Cancel Suspend - Reduced Rate Suspend - Fu…" at bounding box center [784, 420] width 1192 height 170
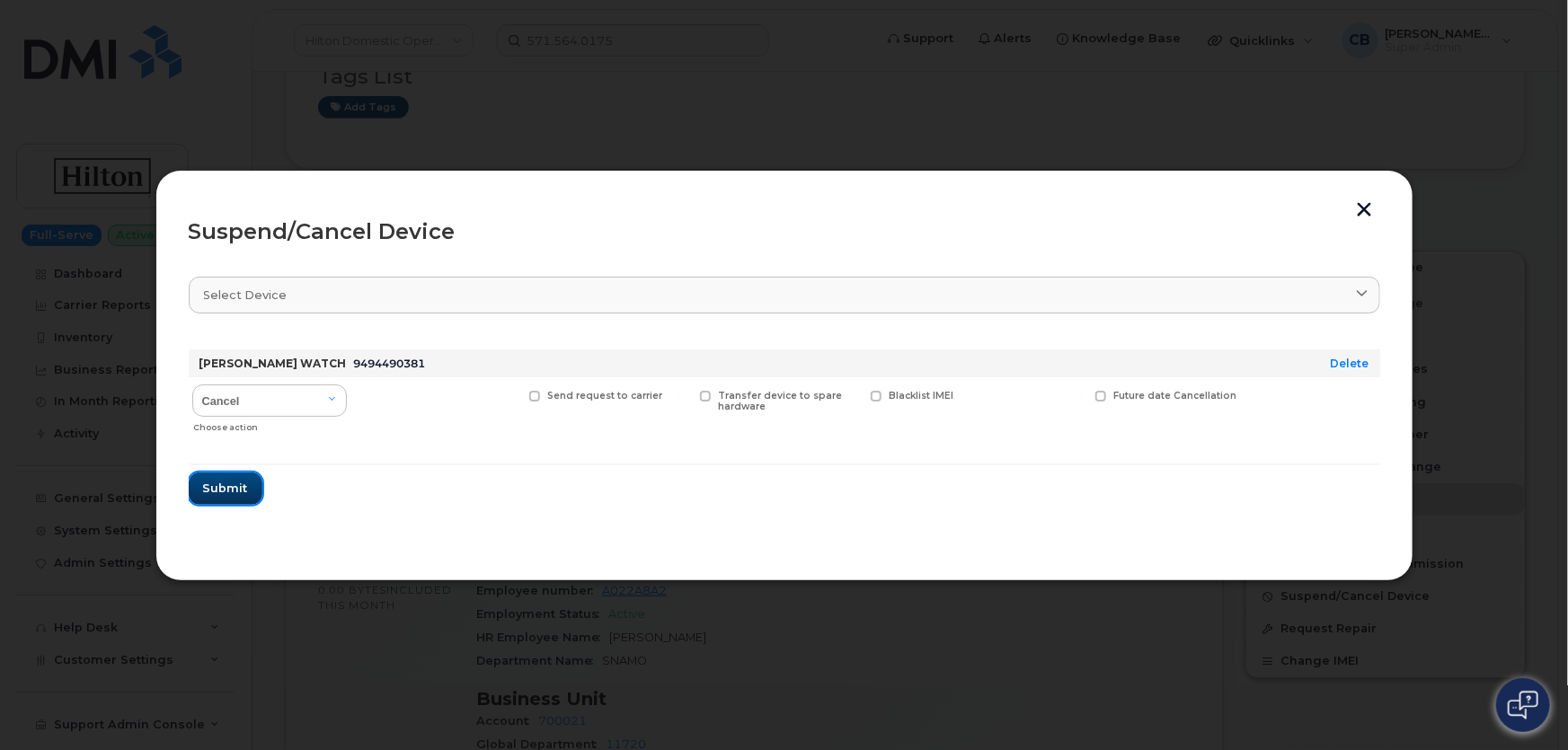
click at [223, 501] on button "Submit" at bounding box center [226, 488] width 74 height 32
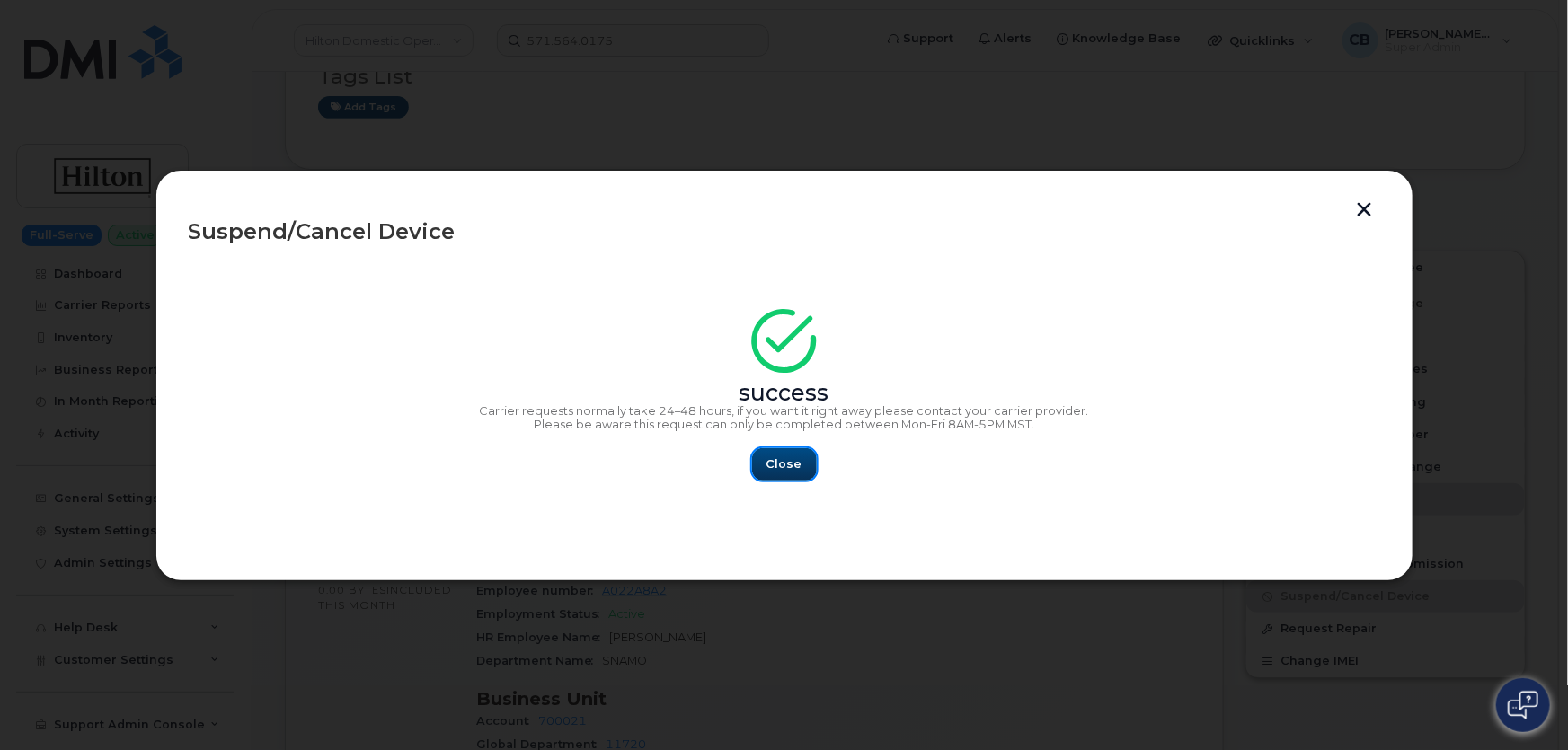
click at [791, 462] on span "Close" at bounding box center [784, 463] width 36 height 17
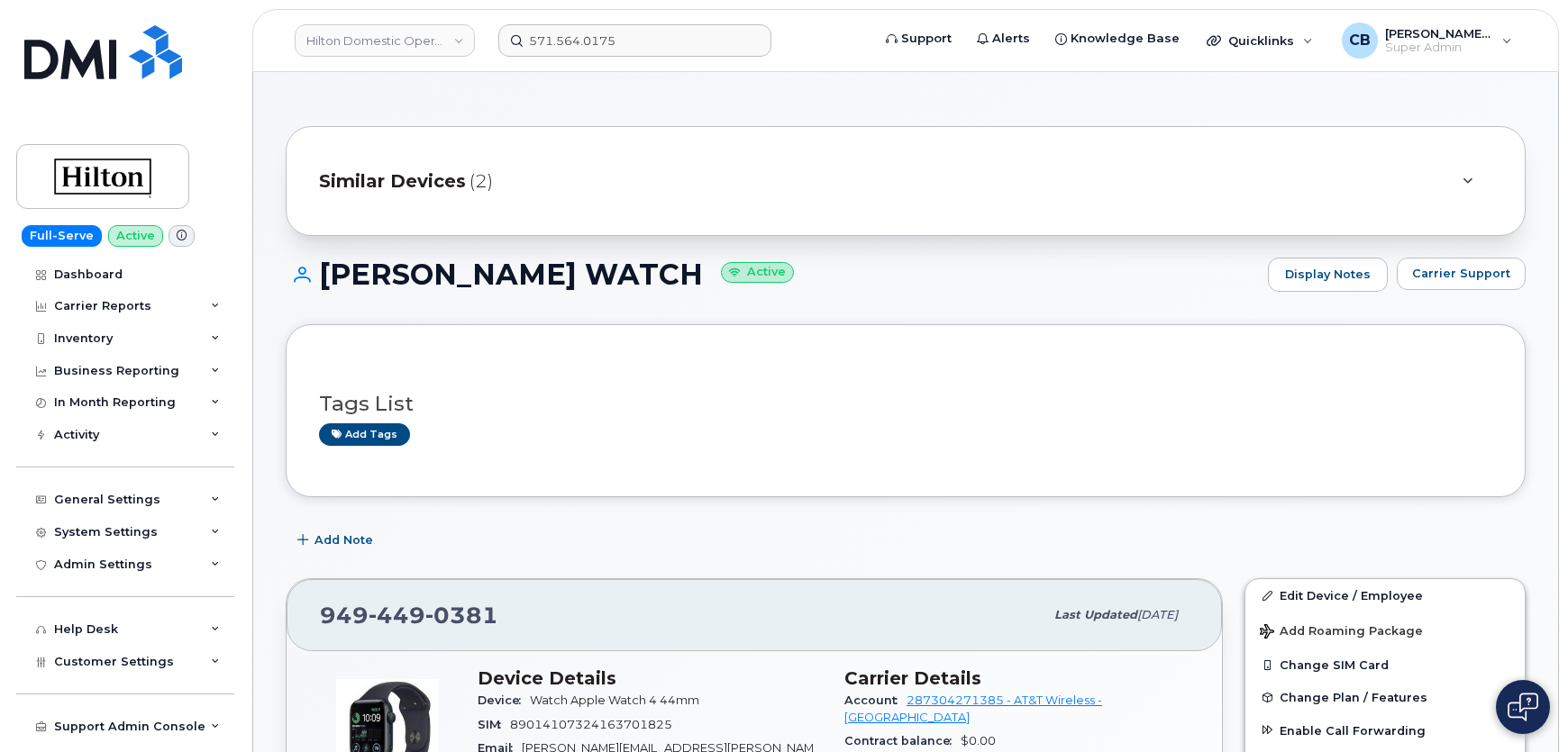
scroll to position [163, 0]
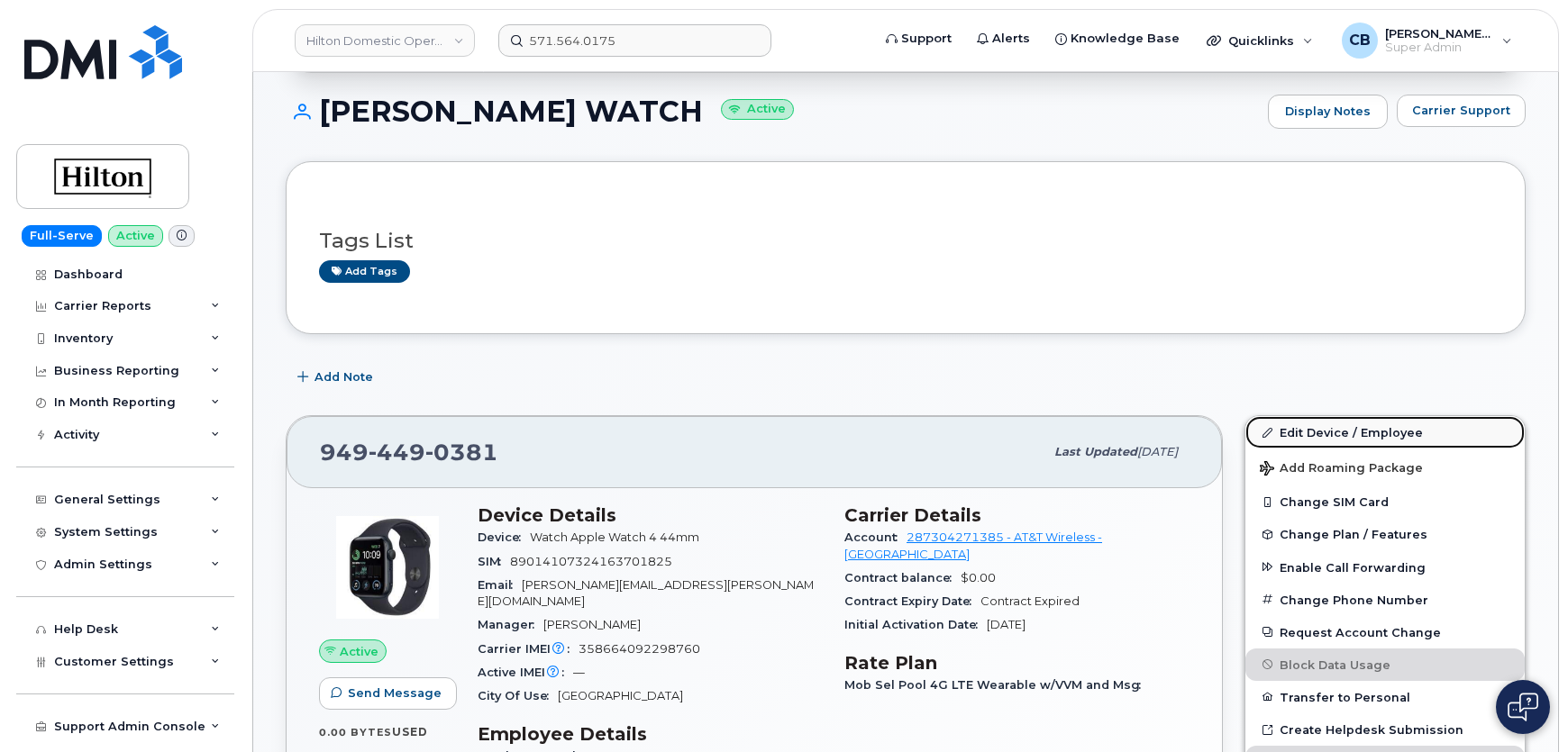
click at [1342, 425] on link "Edit Device / Employee" at bounding box center [1386, 433] width 280 height 32
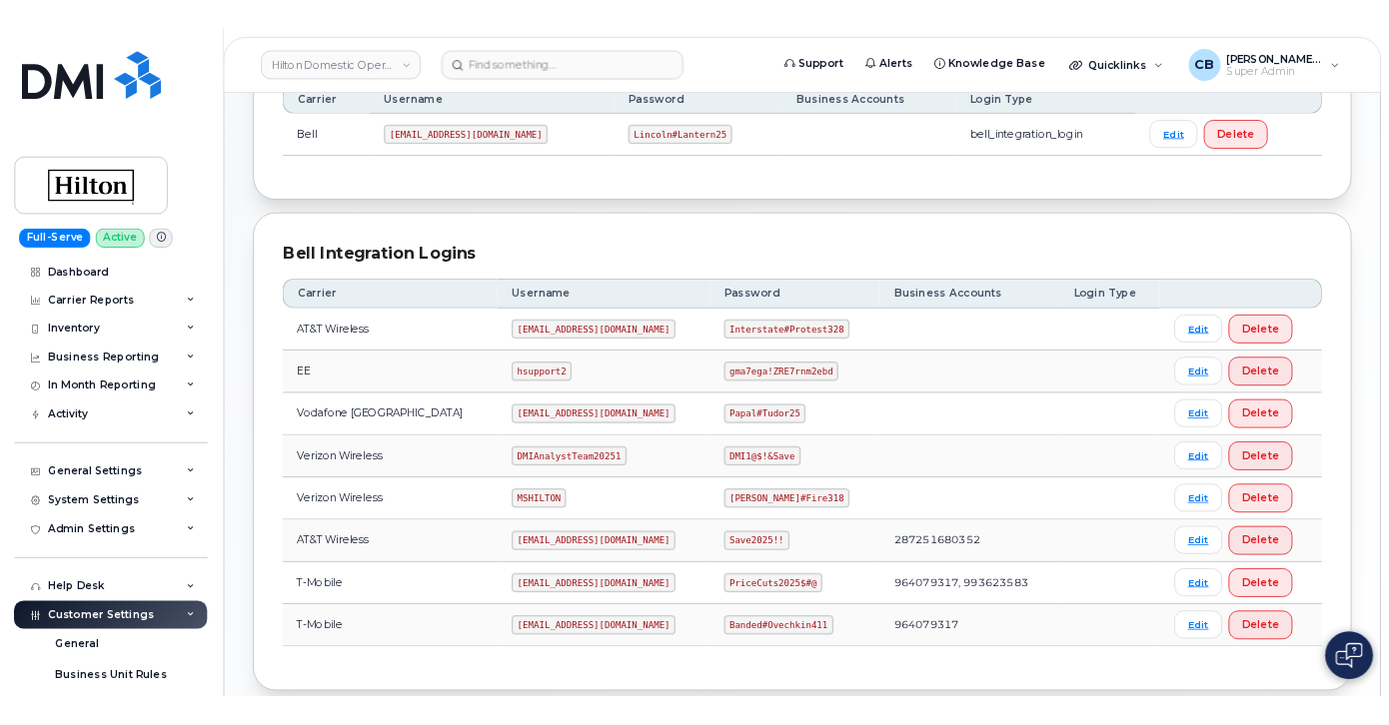
scroll to position [363, 0]
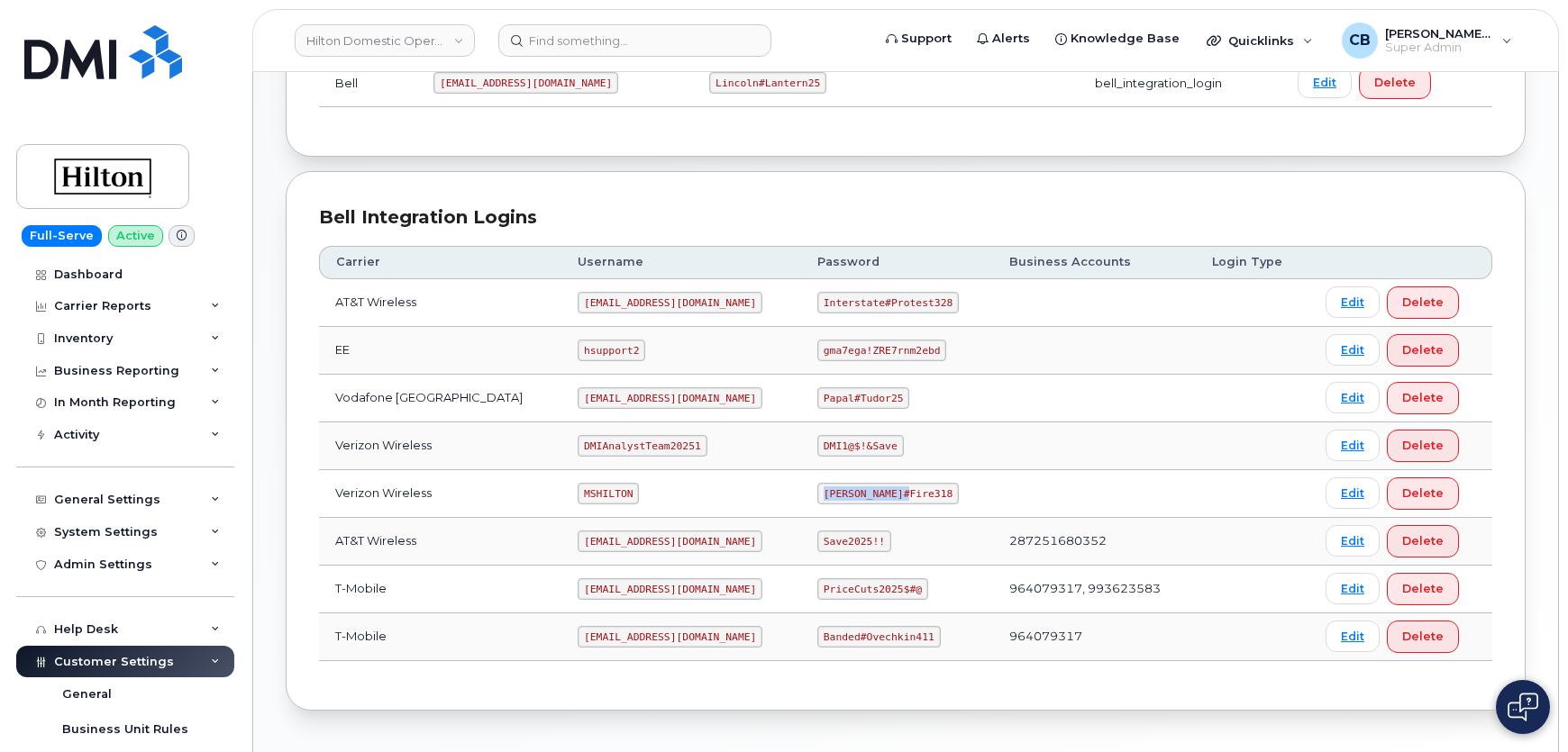
drag, startPoint x: 891, startPoint y: 491, endPoint x: 807, endPoint y: 483, distance: 84.4
click at [817, 483] on code "Edward#Fire318" at bounding box center [888, 493] width 142 height 22
copy code "Edward#Fire318"
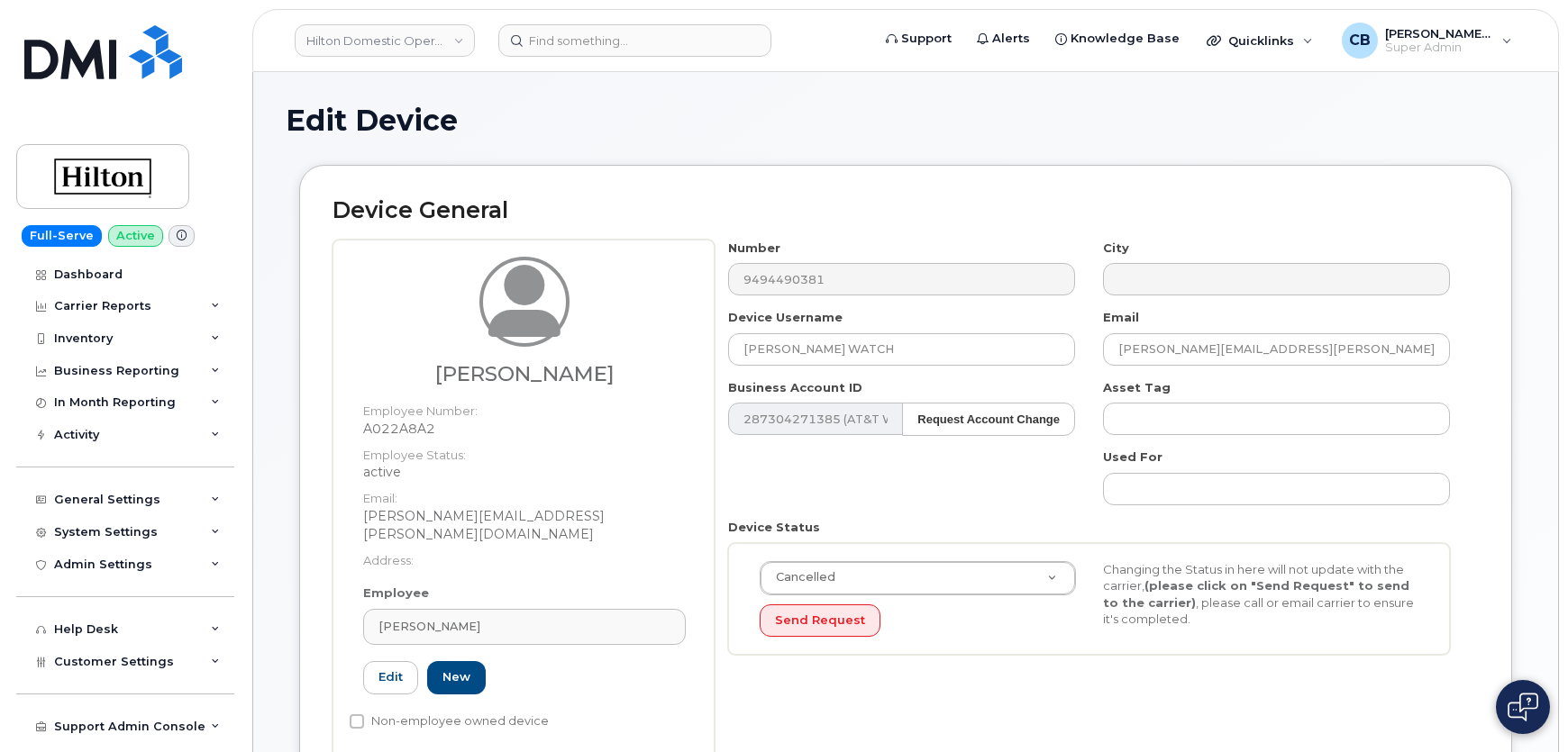
select select "34080331"
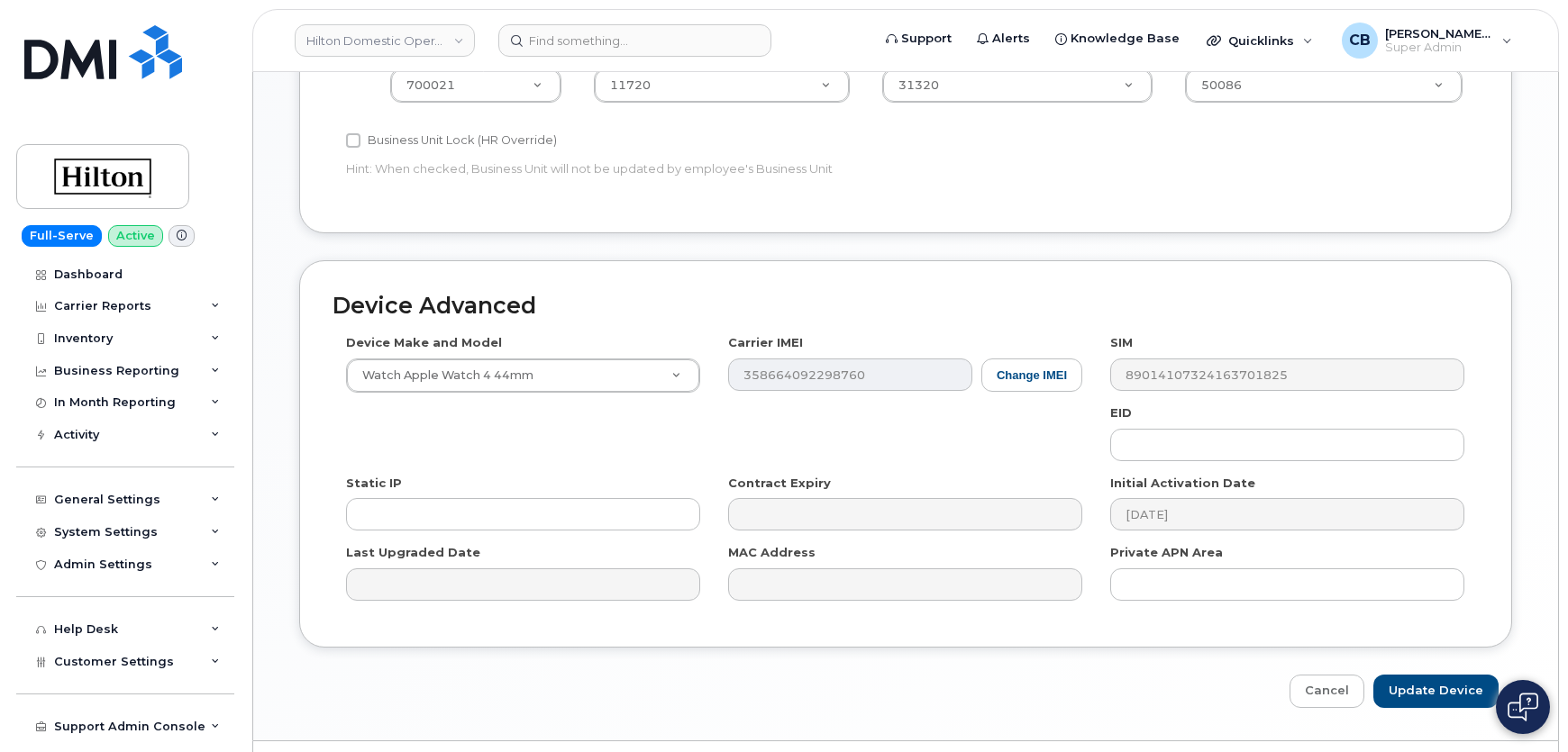
scroll to position [898, 0]
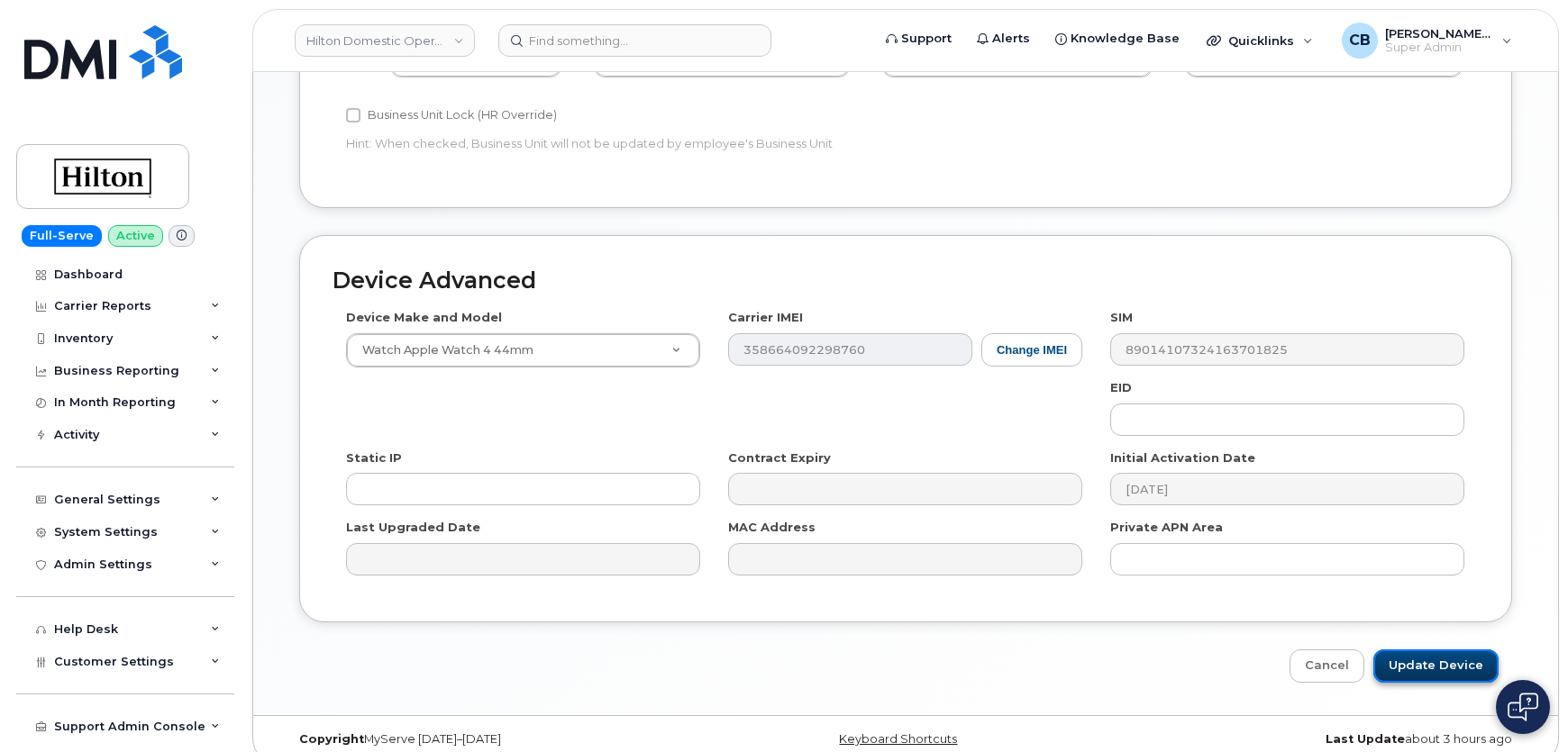
click at [1434, 649] on input "Update Device" at bounding box center [1435, 665] width 125 height 33
type input "Saving..."
